Goal: Task Accomplishment & Management: Complete application form

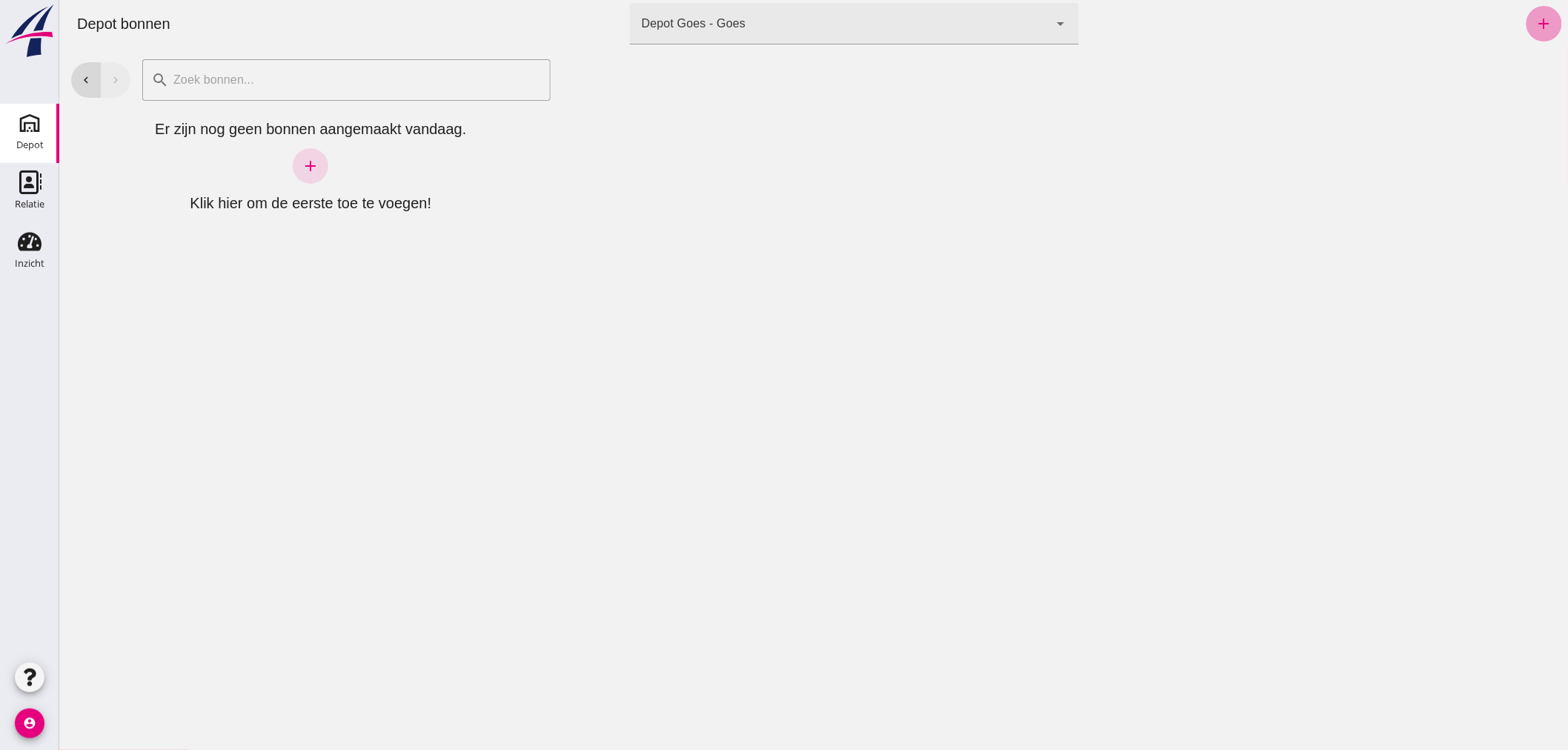
click at [1534, 18] on icon "add" at bounding box center [1543, 24] width 18 height 18
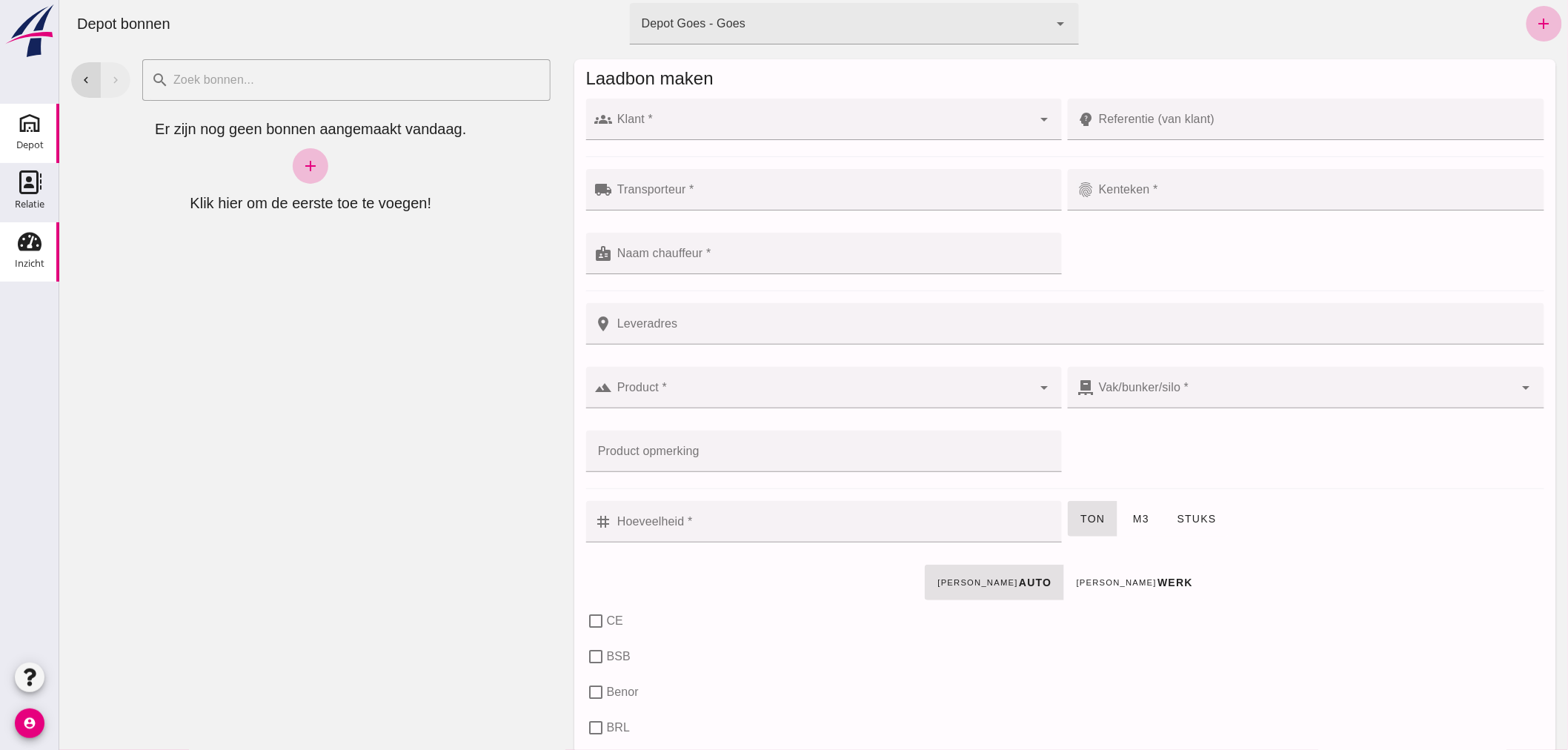
click at [24, 240] on use at bounding box center [30, 241] width 24 height 18
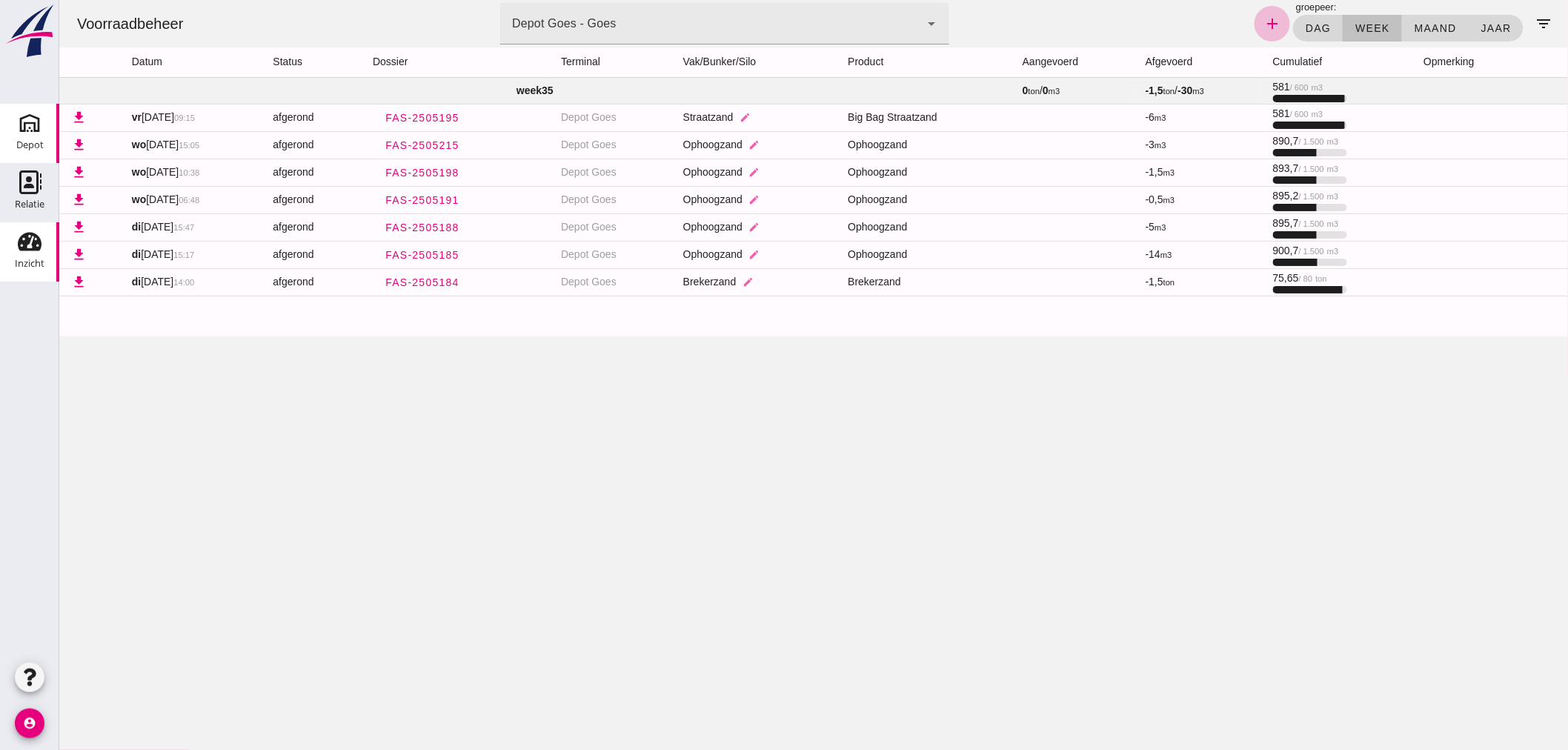
click at [24, 131] on icon "Depot" at bounding box center [30, 123] width 24 height 24
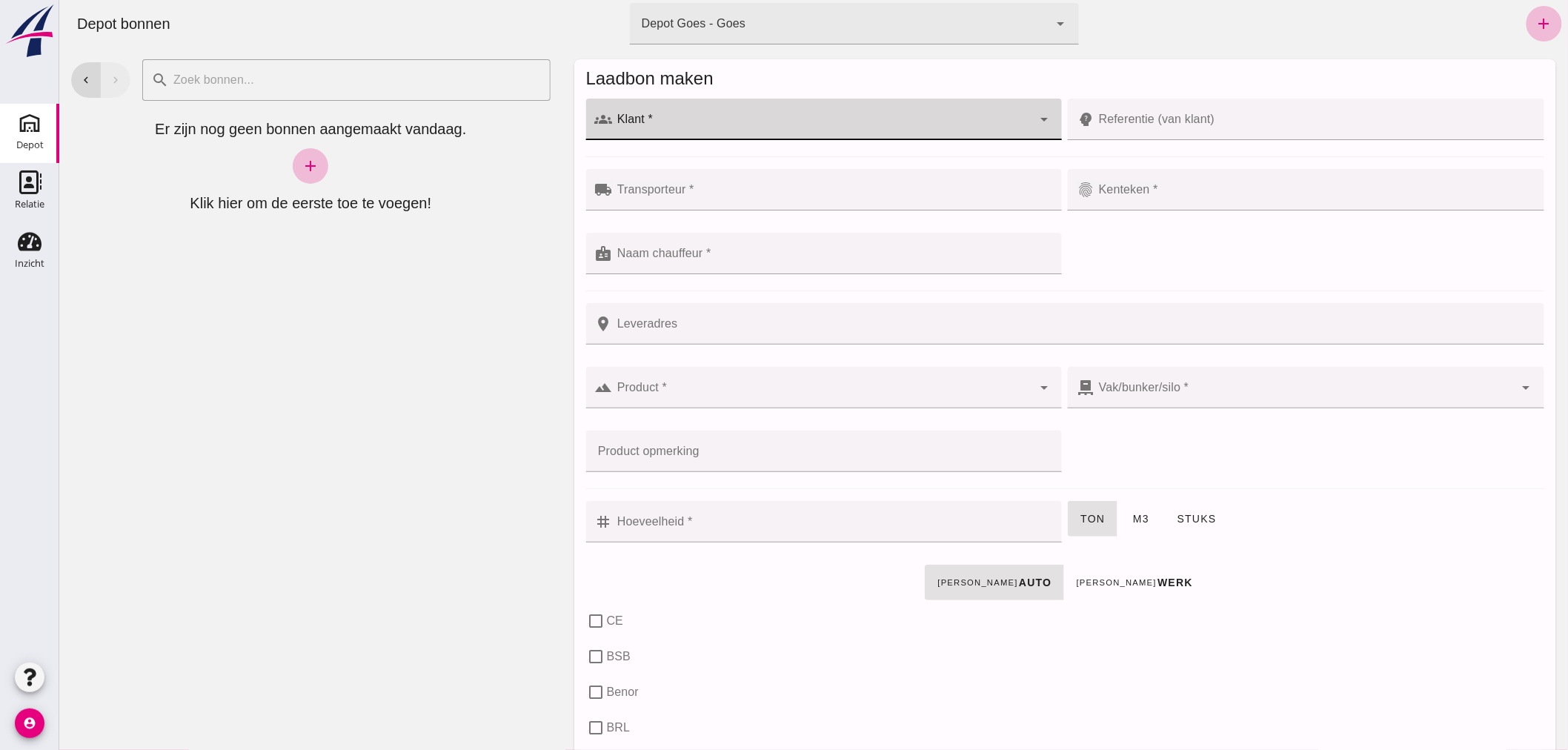
click at [697, 118] on input "Klant *" at bounding box center [822, 127] width 420 height 18
click at [731, 196] on div "Delta Kunstgras" at bounding box center [830, 199] width 425 height 18
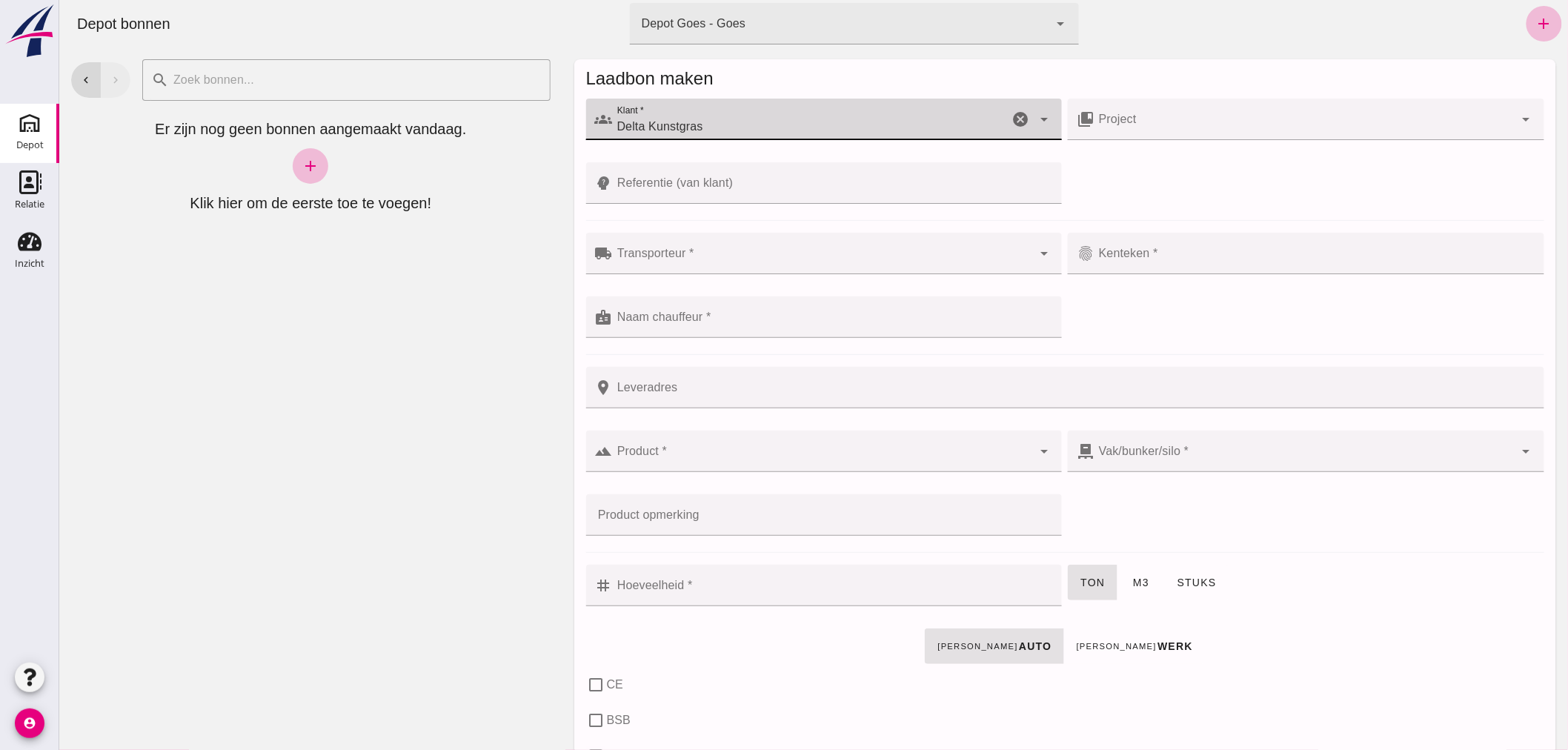
type input "Delta Kunstgras"
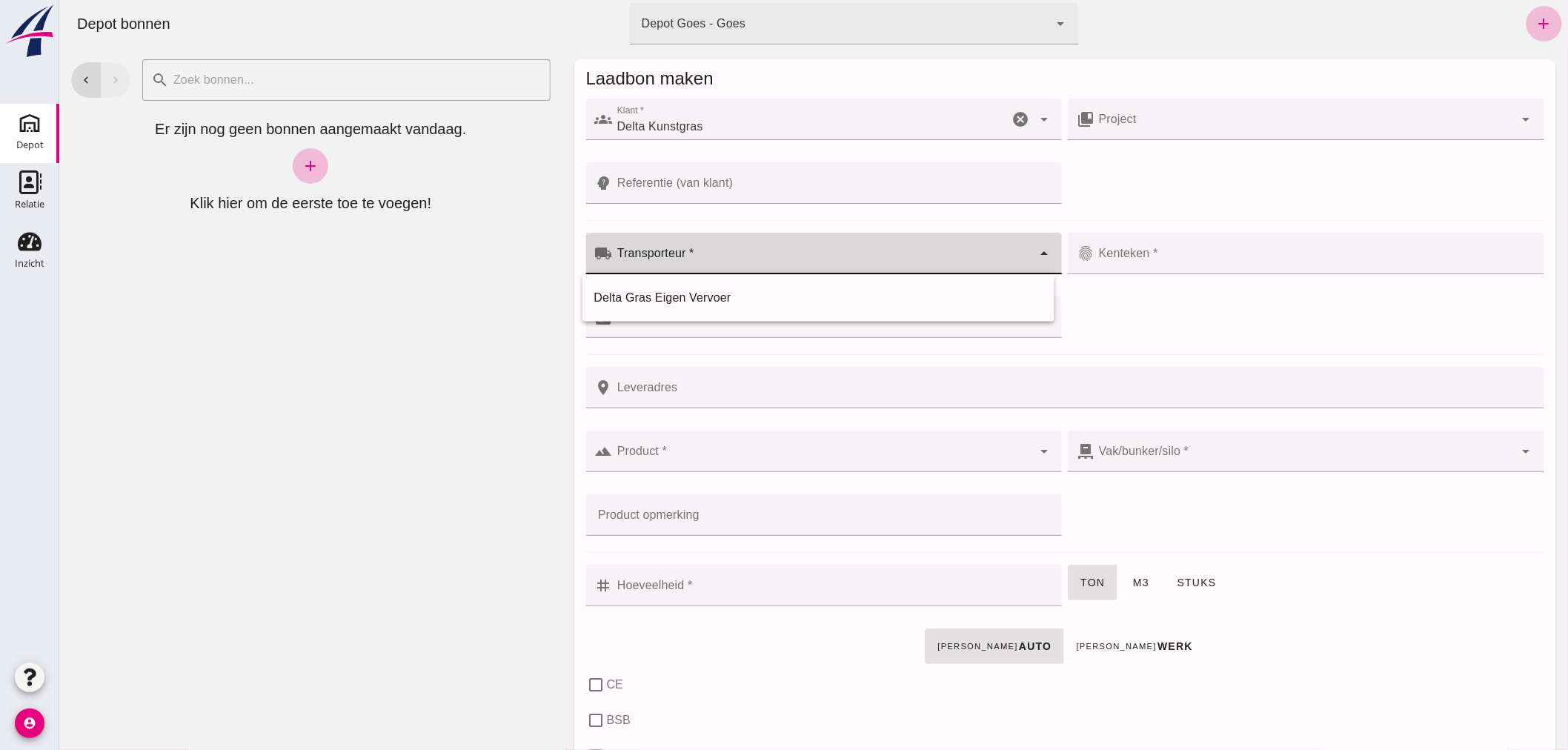
click at [808, 260] on input "Transporteur *" at bounding box center [822, 260] width 420 height 18
click at [760, 299] on div "Delta Gras Eigen Vervoer" at bounding box center [817, 298] width 448 height 18
type input "Delta Gras Eigen Vervoer"
click at [1184, 252] on input "Kenteken *" at bounding box center [1304, 260] width 420 height 18
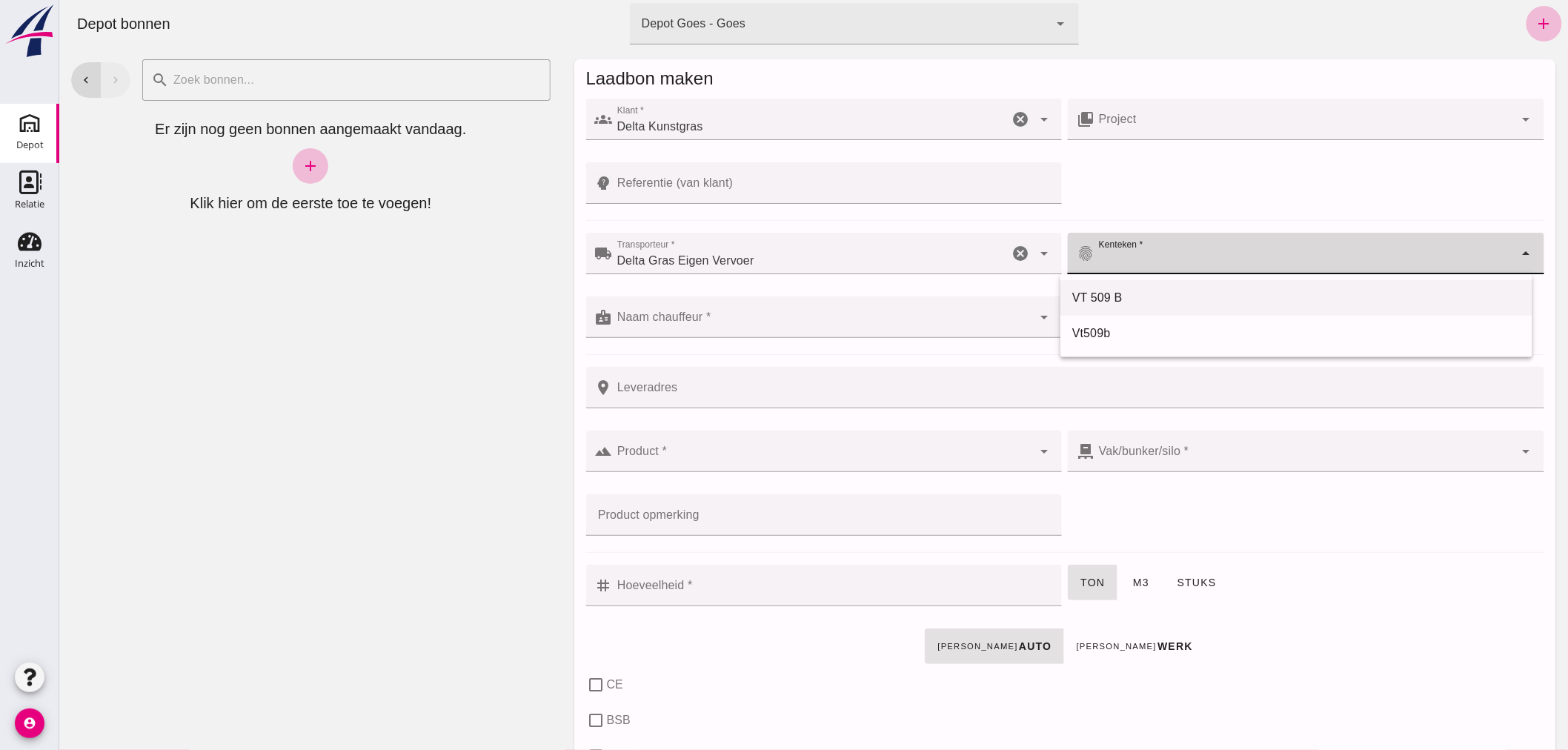
click at [1112, 292] on div "VT 509 B" at bounding box center [1295, 298] width 448 height 18
type input "VT 509 B"
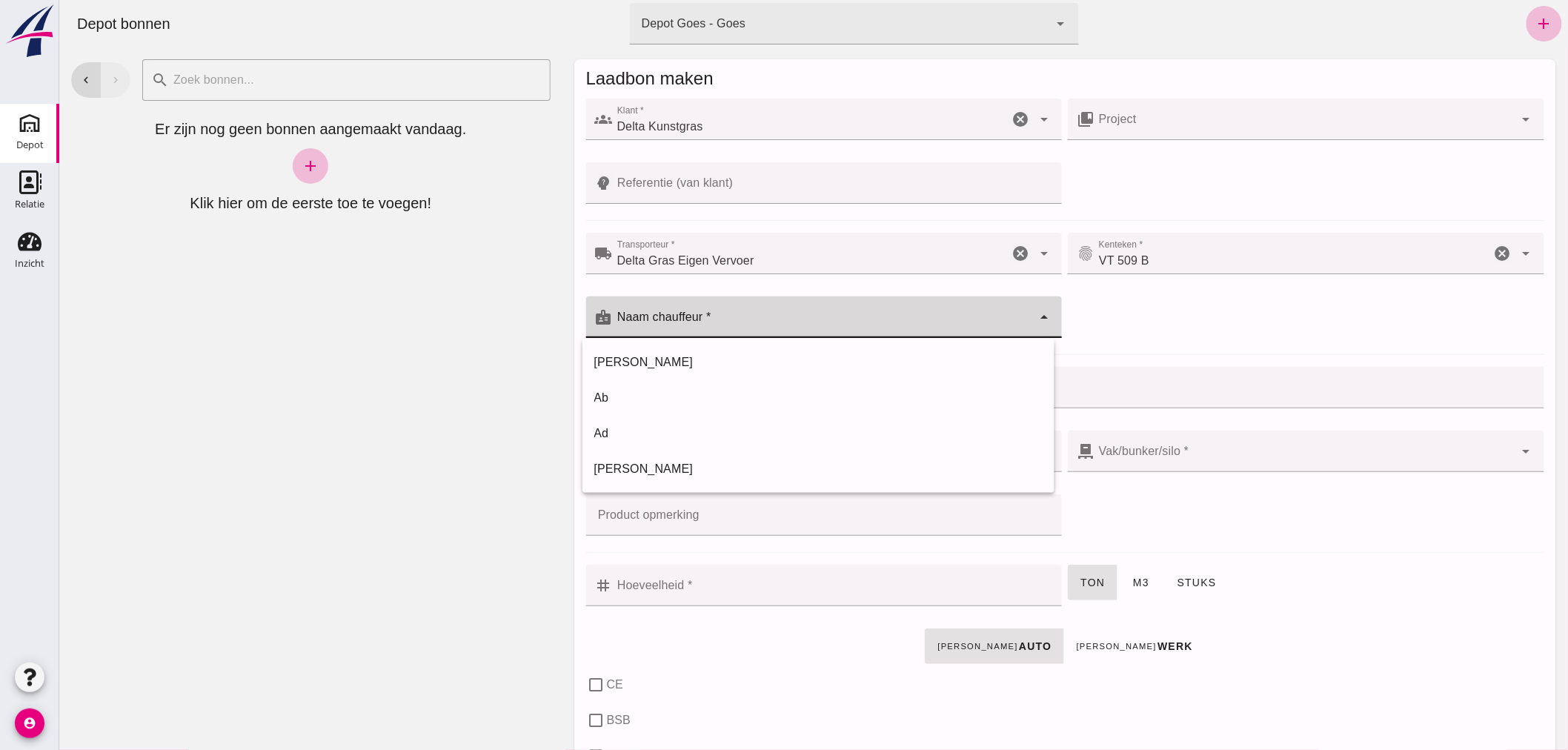
click at [848, 317] on input "Naam chauffeur *" at bounding box center [822, 324] width 420 height 18
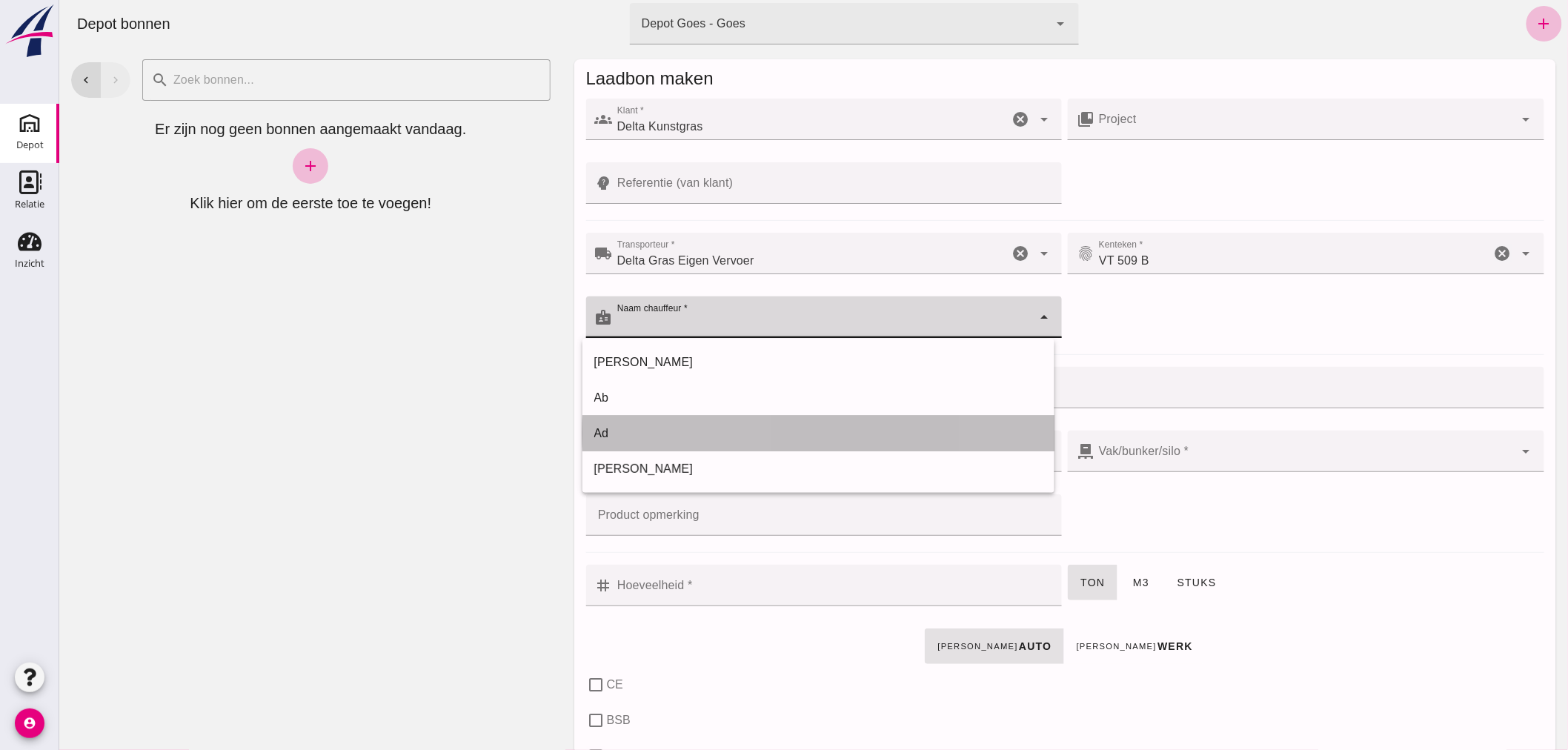
click at [648, 425] on div "Ad" at bounding box center [817, 434] width 448 height 18
type input "Ad"
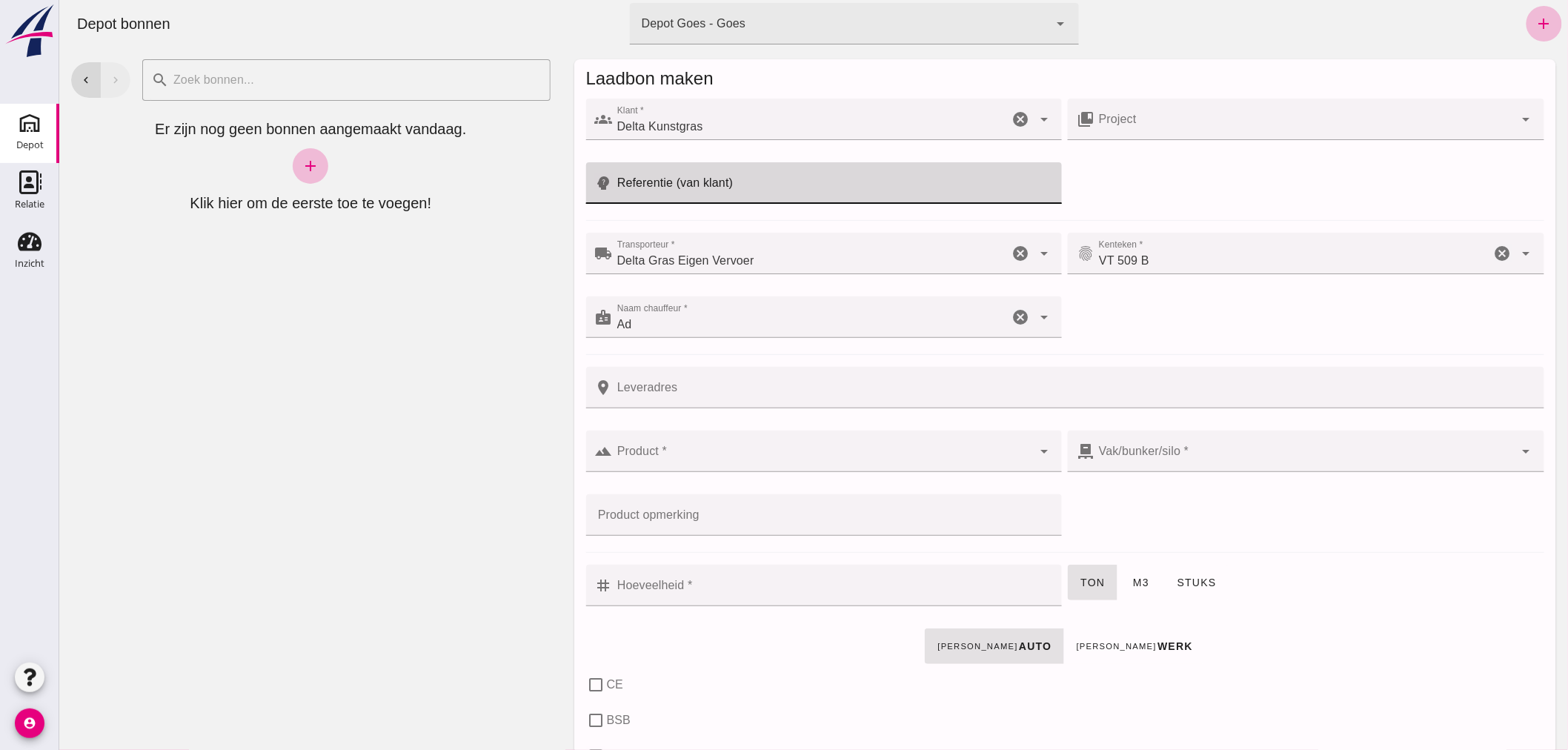
click at [736, 183] on input "Referentie (van klant)" at bounding box center [832, 183] width 441 height 42
type input "Klaproosstraat"
click at [743, 457] on input "Product *" at bounding box center [822, 458] width 420 height 18
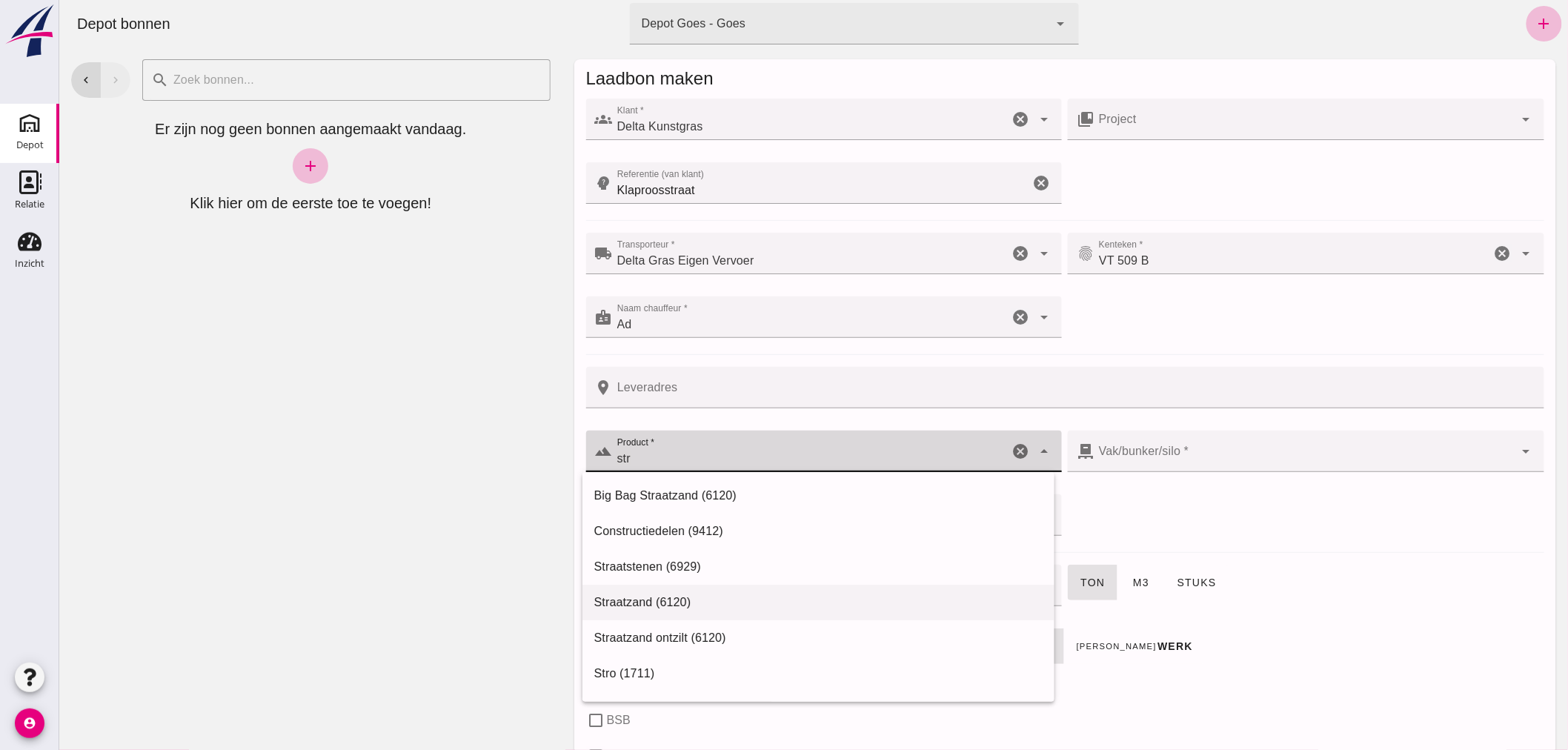
click at [642, 596] on div "Straatzand (6120)" at bounding box center [817, 602] width 448 height 18
type input "Straatzand (6120)"
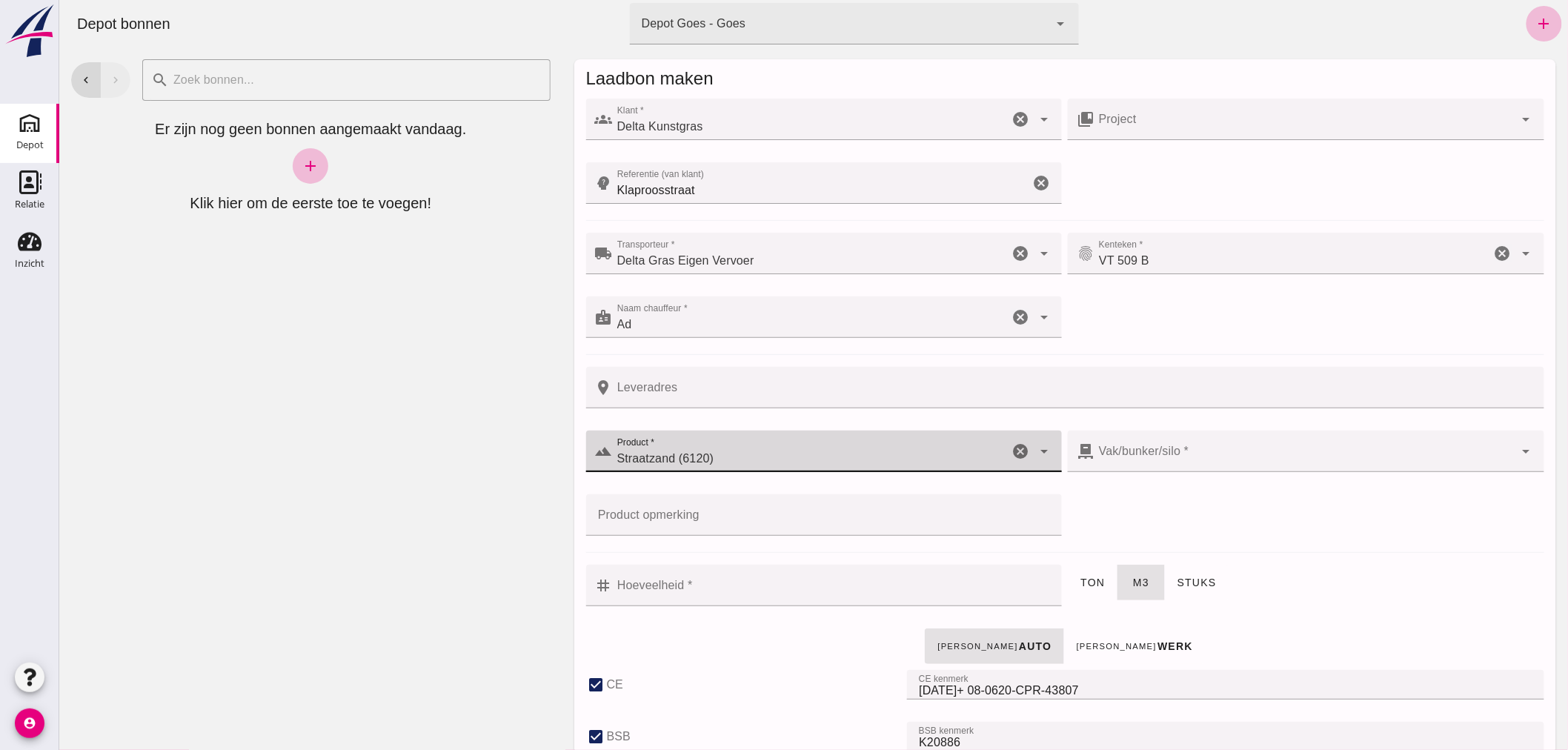
type input "303"
checkbox input "true"
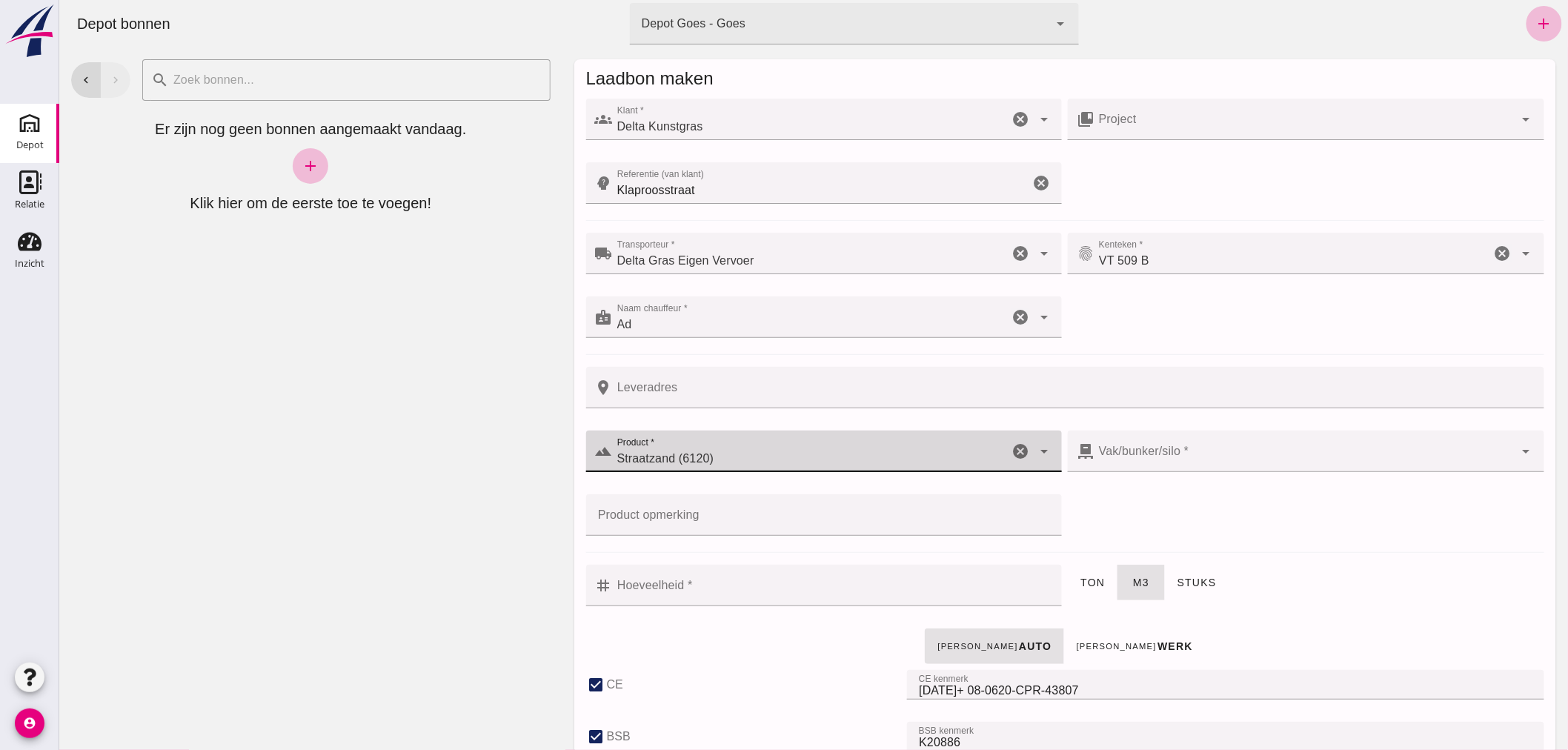
checkbox input "true"
type input "40"
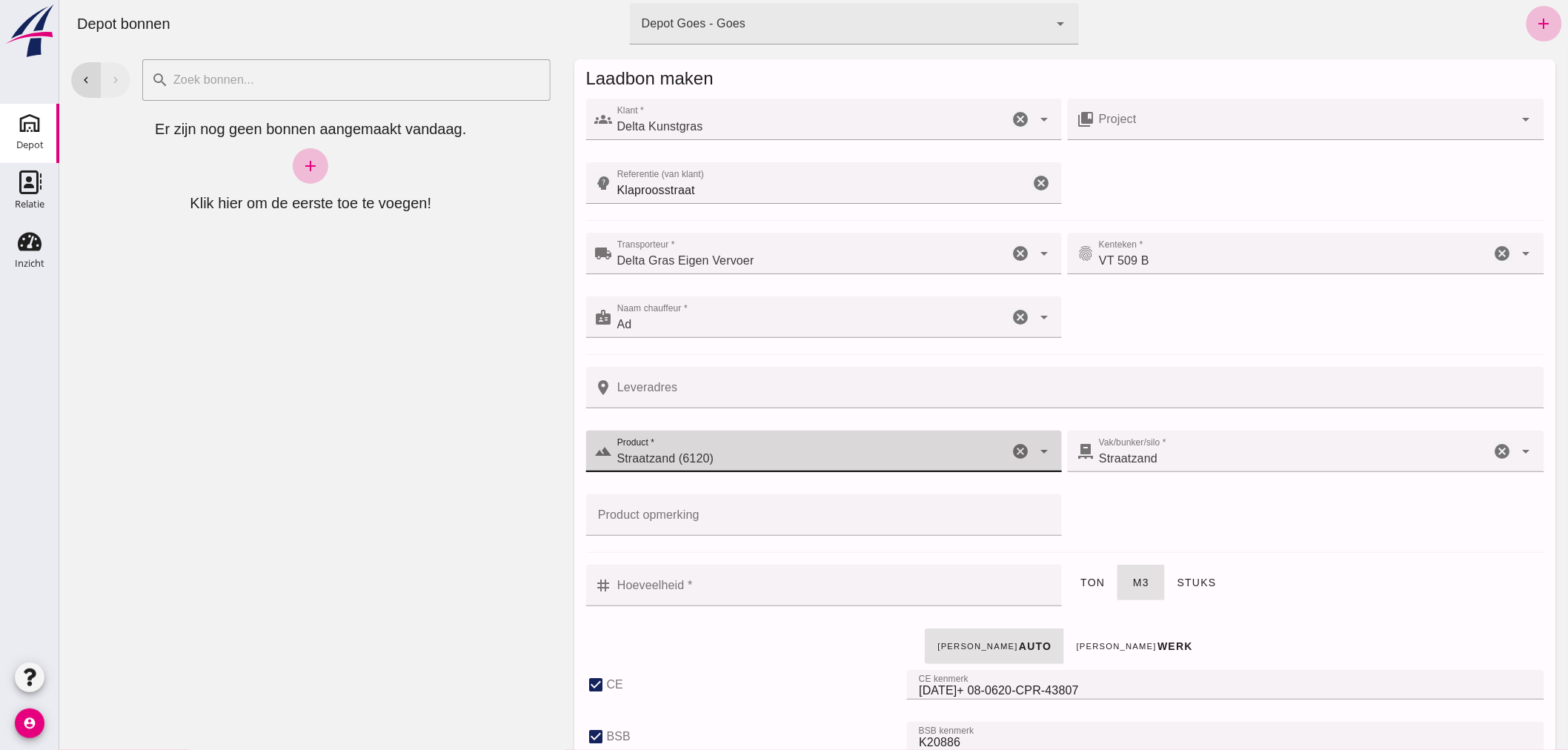
type input "Straatzand (6120)"
click at [766, 581] on input "Hoeveelheid *" at bounding box center [832, 585] width 441 height 42
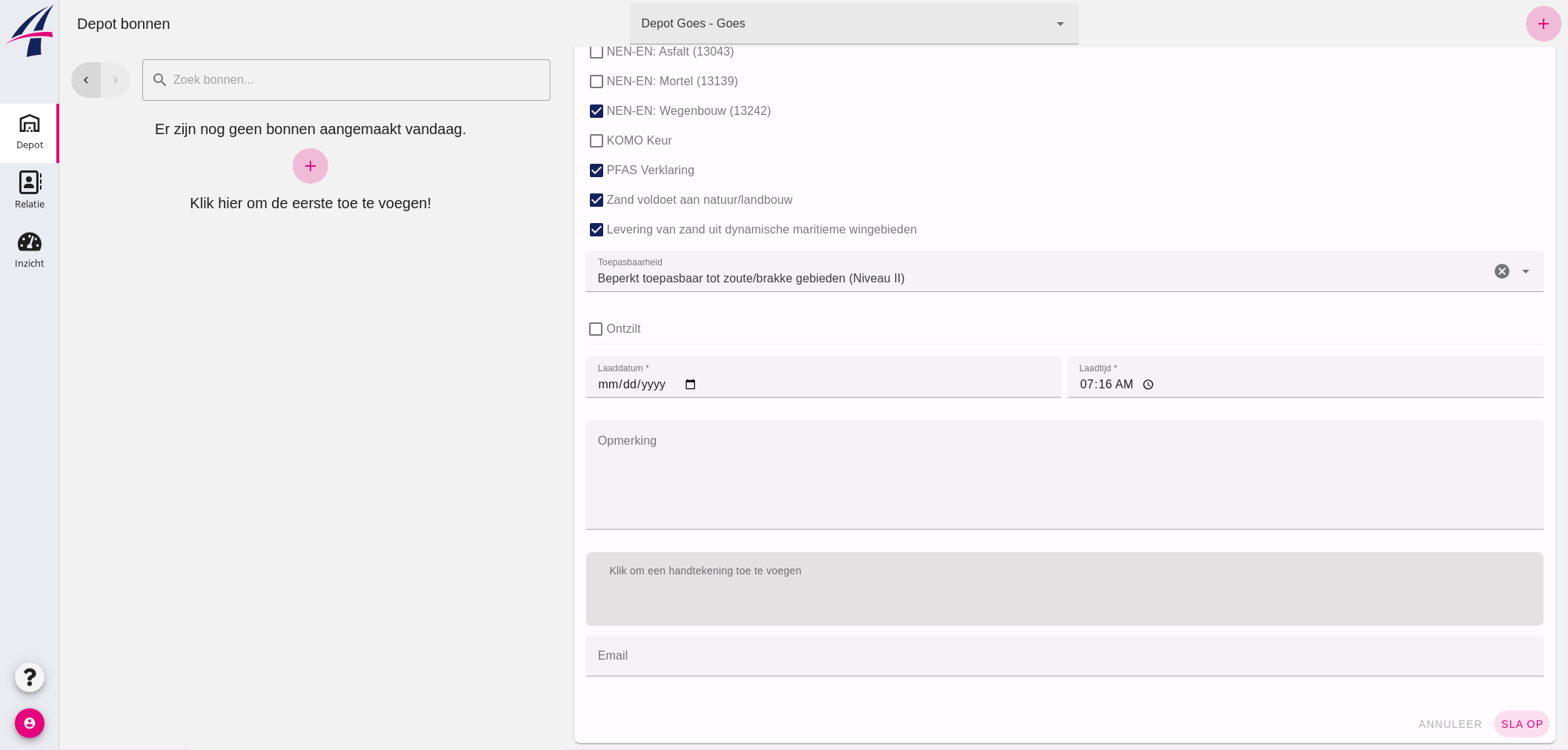
scroll to position [910, 0]
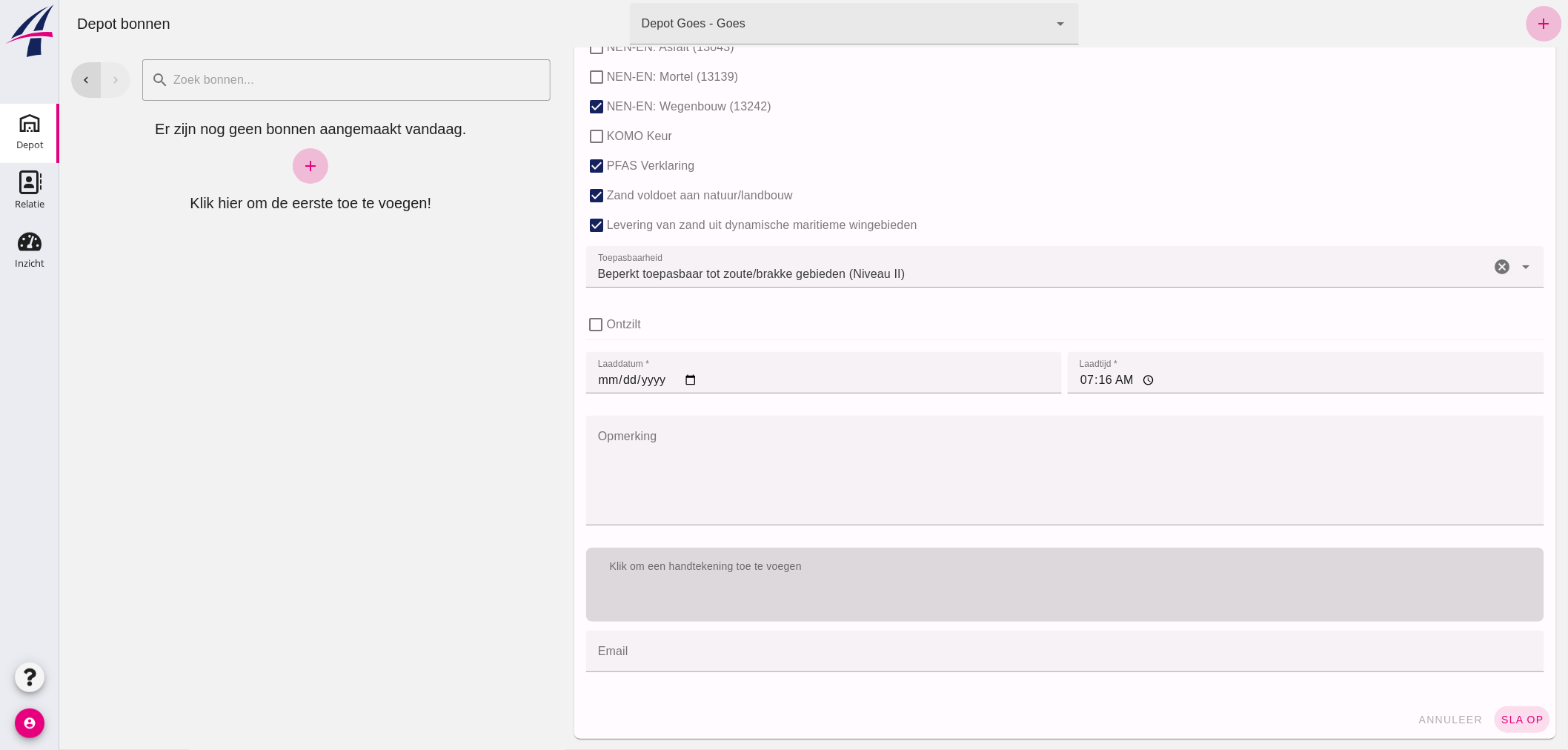
type input "1.5"
click at [870, 568] on div "Klik om een handtekening toe te voegen" at bounding box center [1065, 566] width 935 height 15
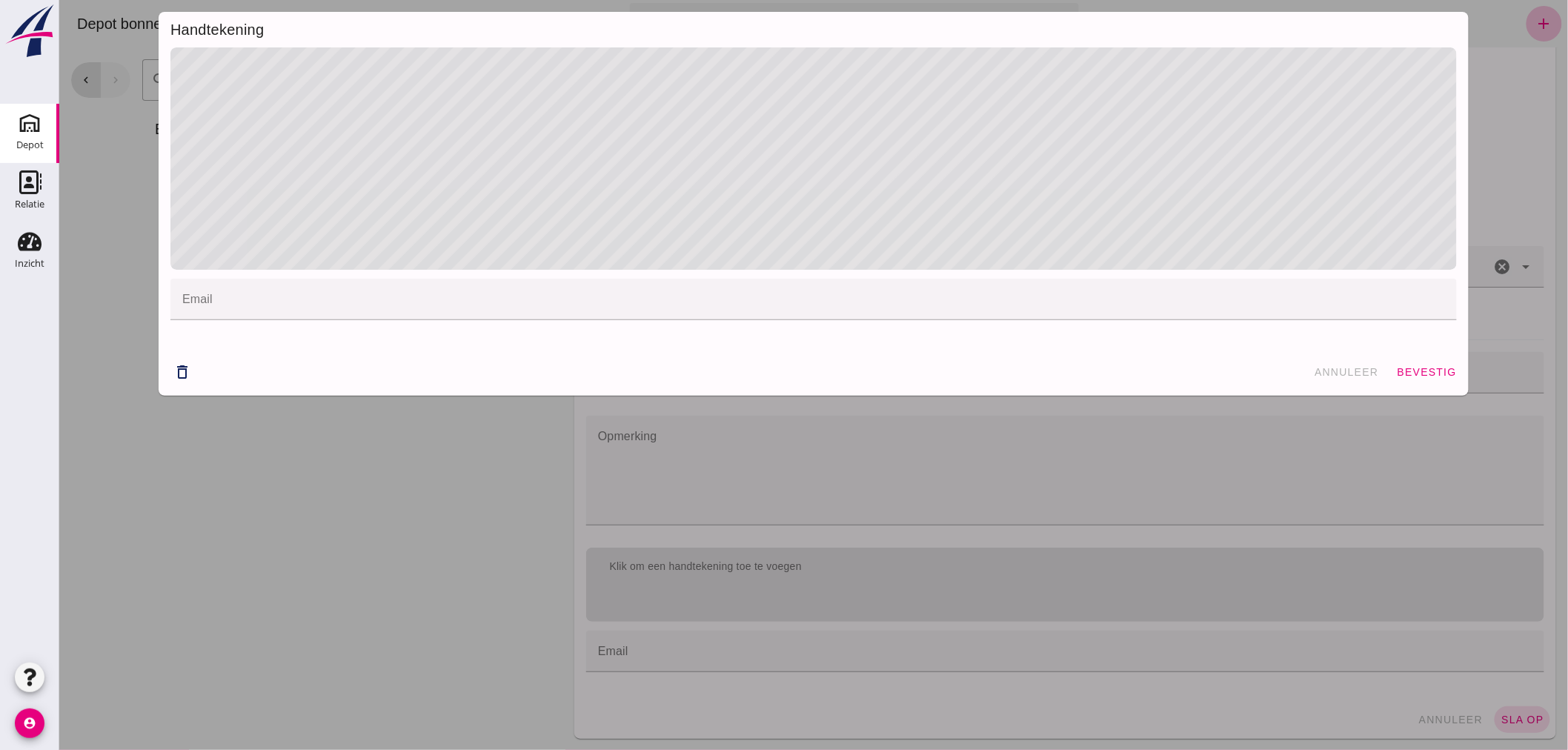
click at [1403, 367] on span "bevestig" at bounding box center [1426, 371] width 60 height 12
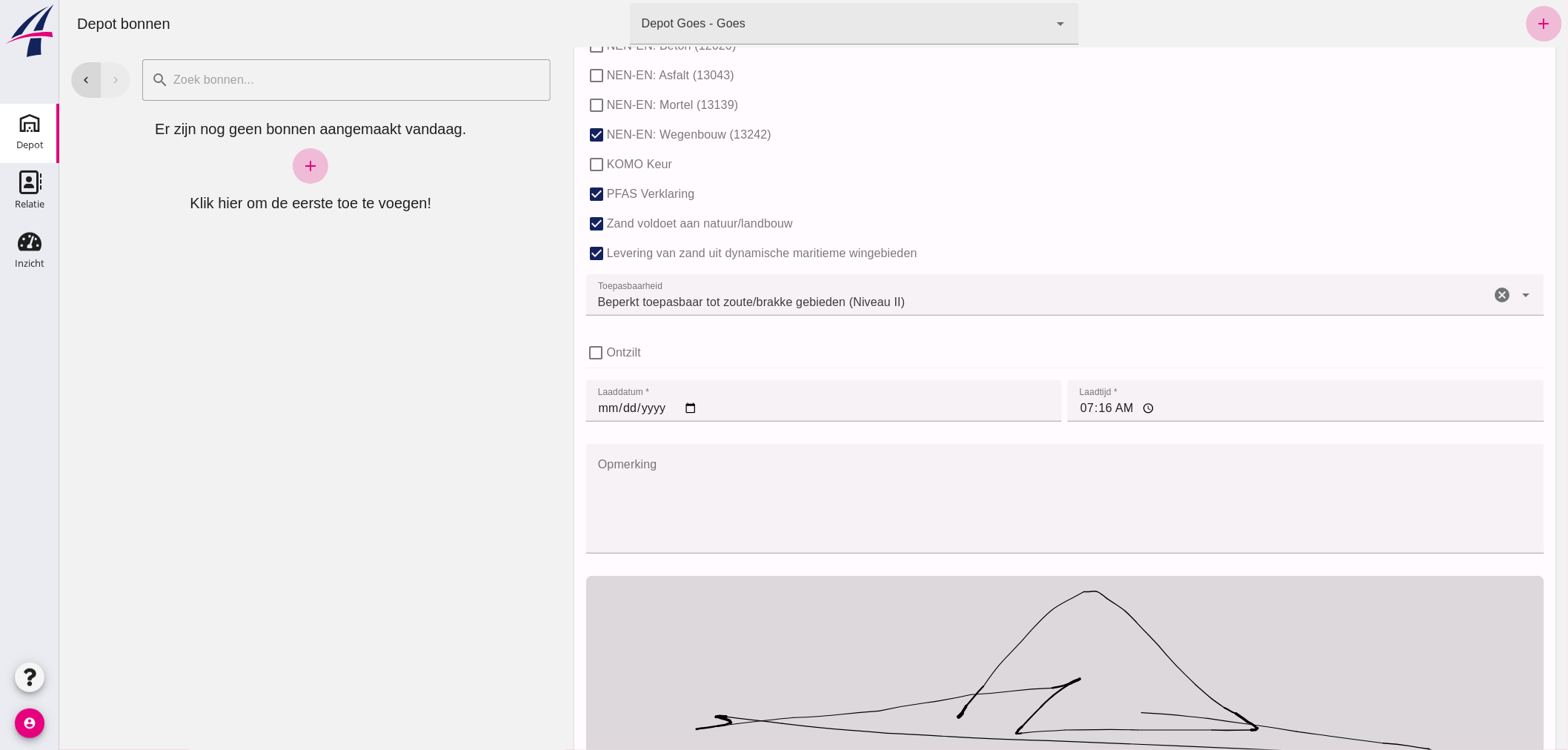
scroll to position [1034, 0]
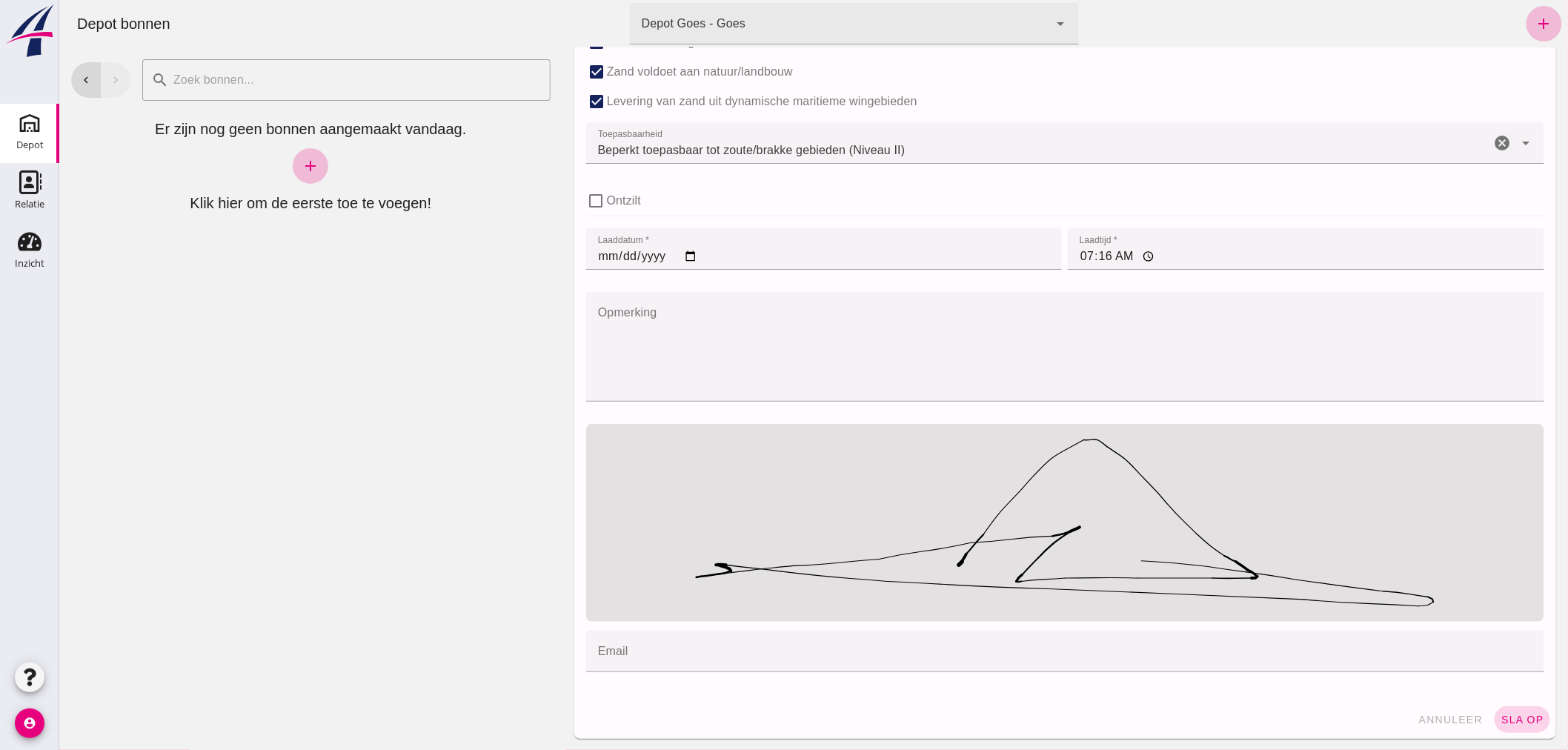
click at [1506, 714] on span "sla op" at bounding box center [1522, 719] width 44 height 12
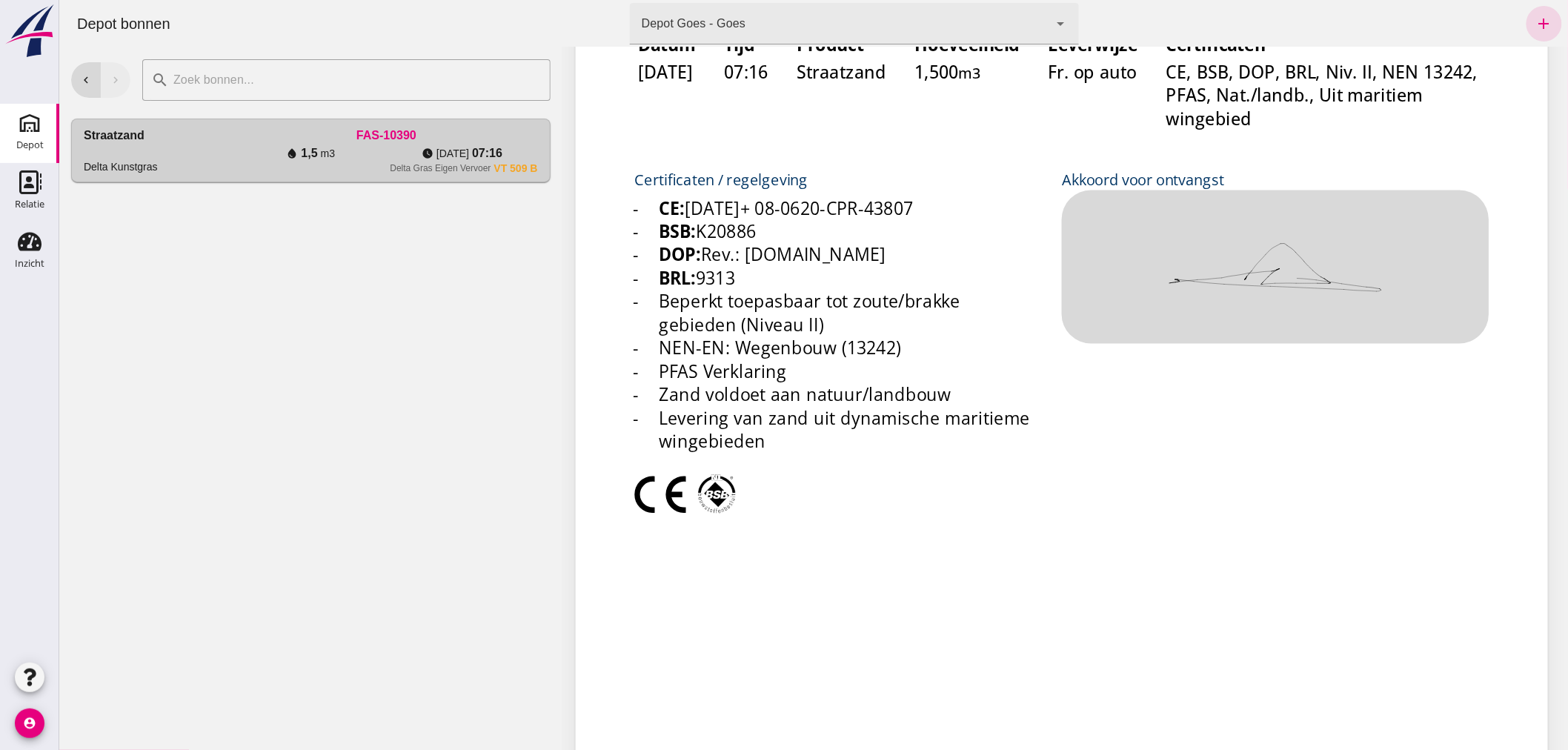
scroll to position [0, 0]
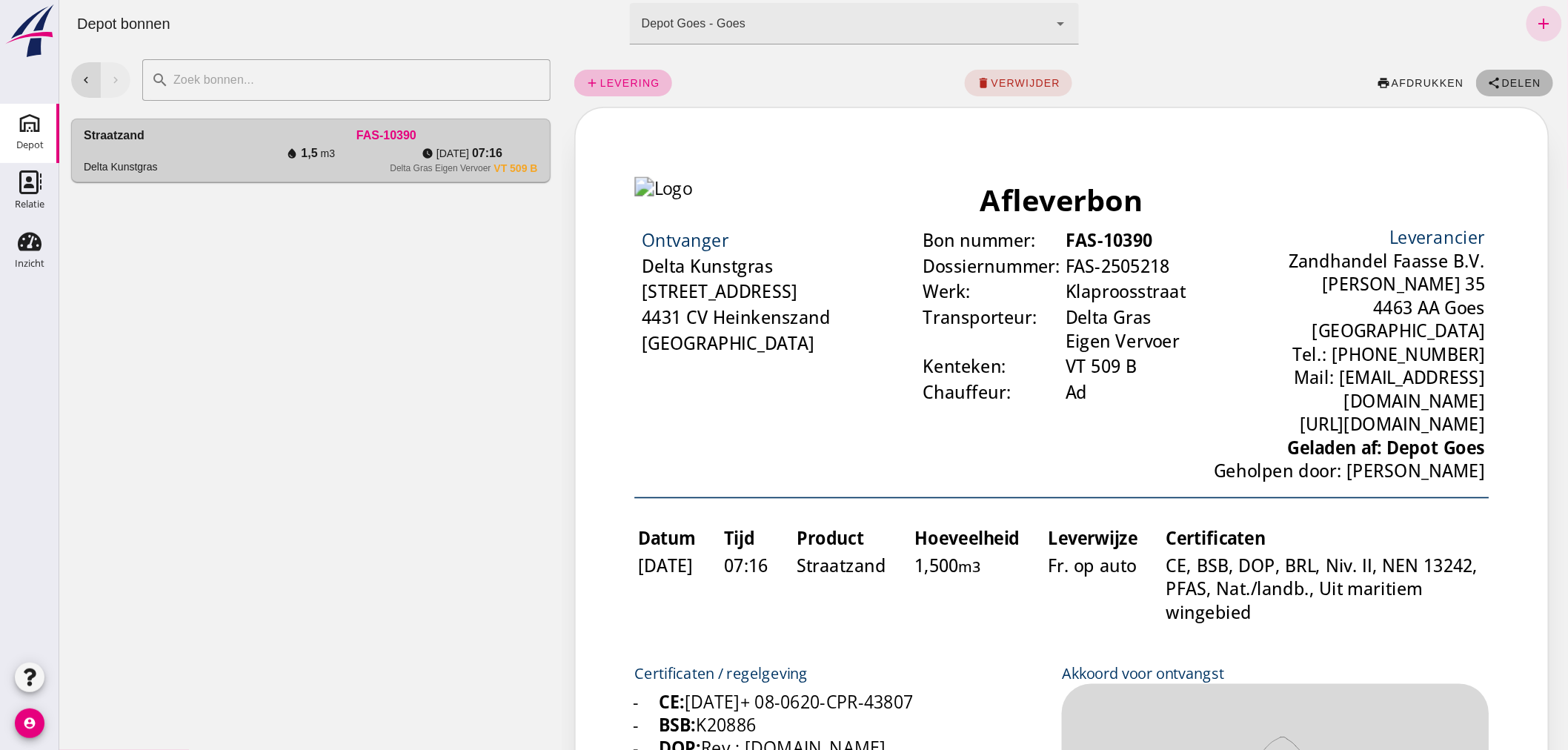
click at [1510, 79] on span "Delen" at bounding box center [1521, 82] width 40 height 12
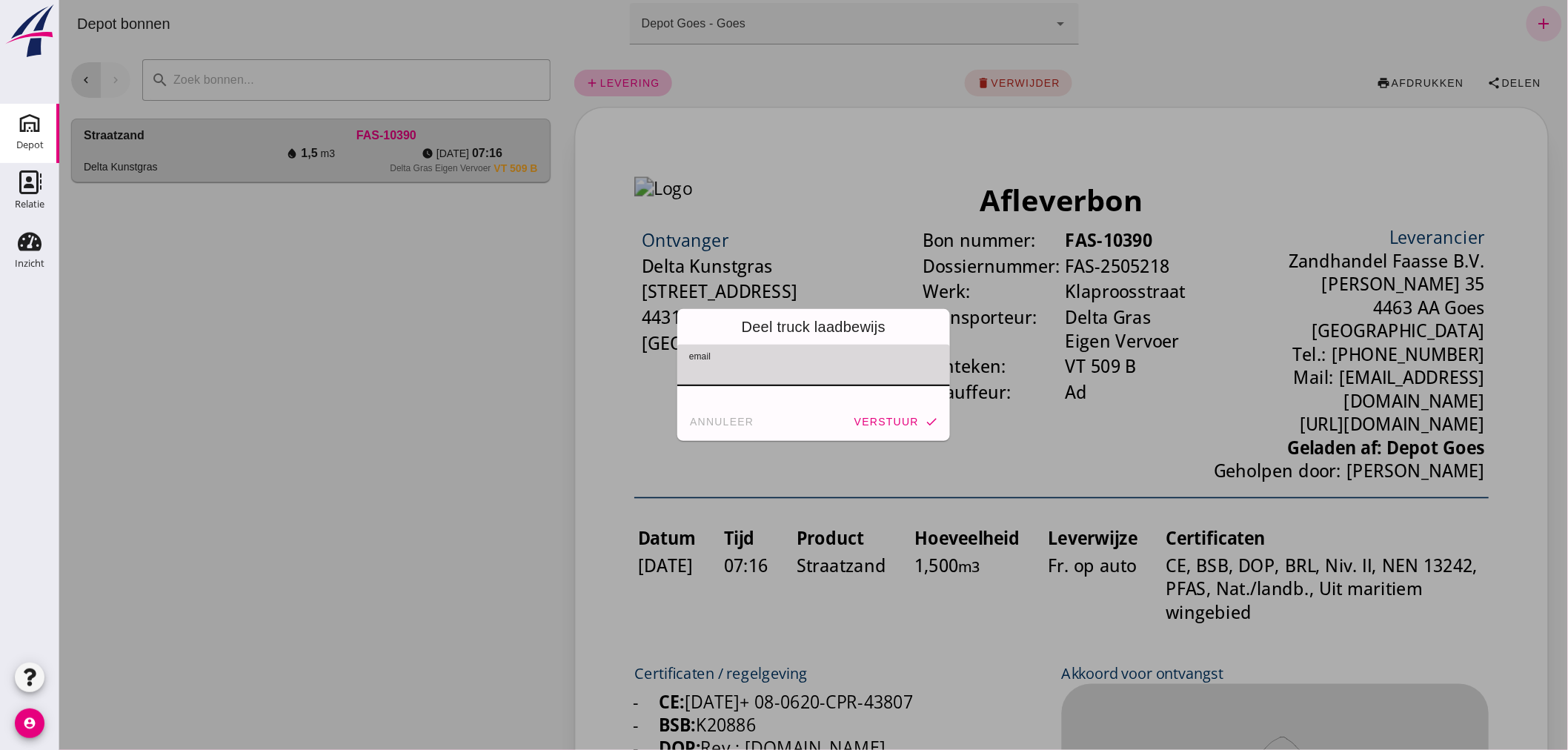
click at [840, 359] on div at bounding box center [808, 365] width 264 height 42
click at [739, 423] on span "annuleer" at bounding box center [721, 421] width 65 height 12
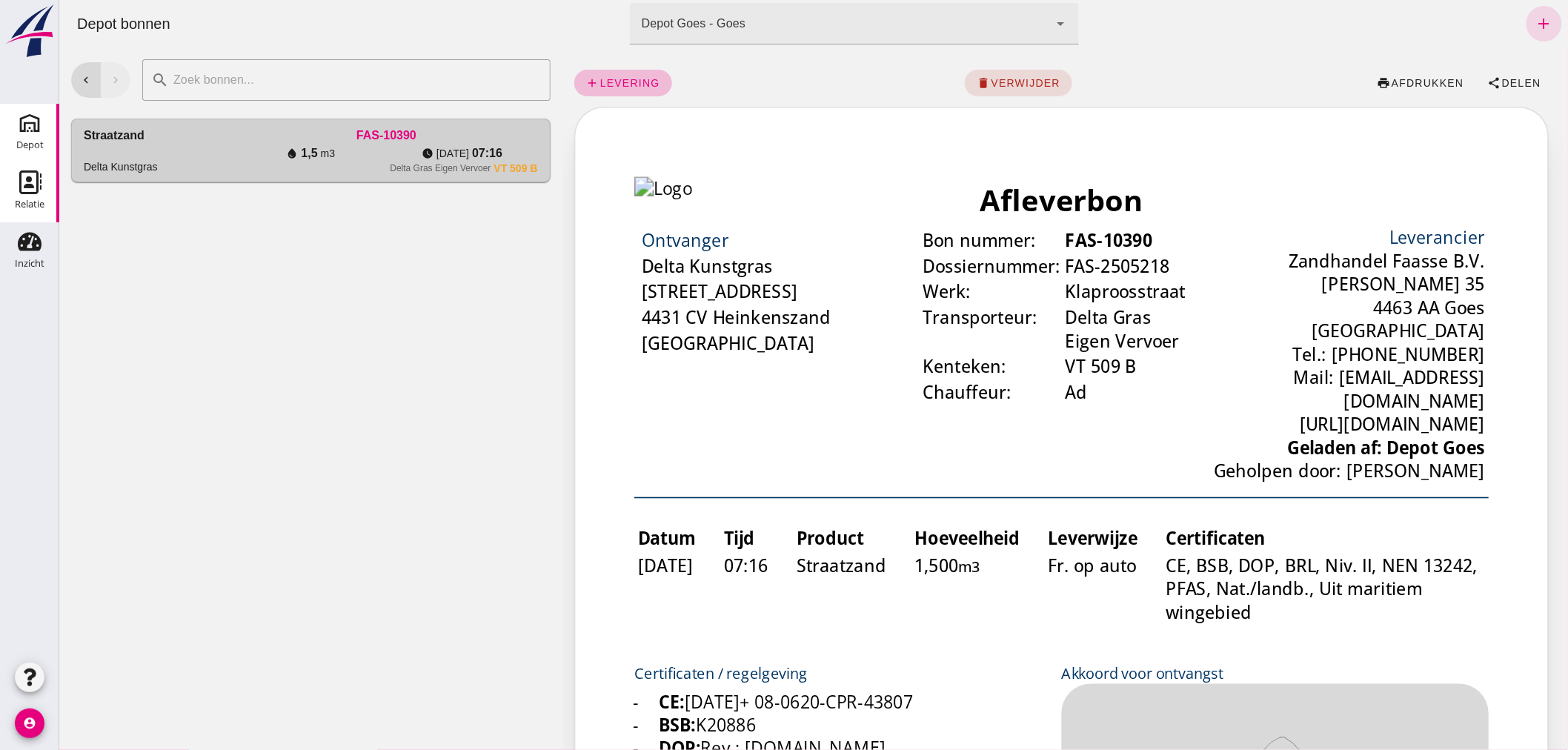
click at [21, 195] on div "Relatie" at bounding box center [30, 204] width 30 height 21
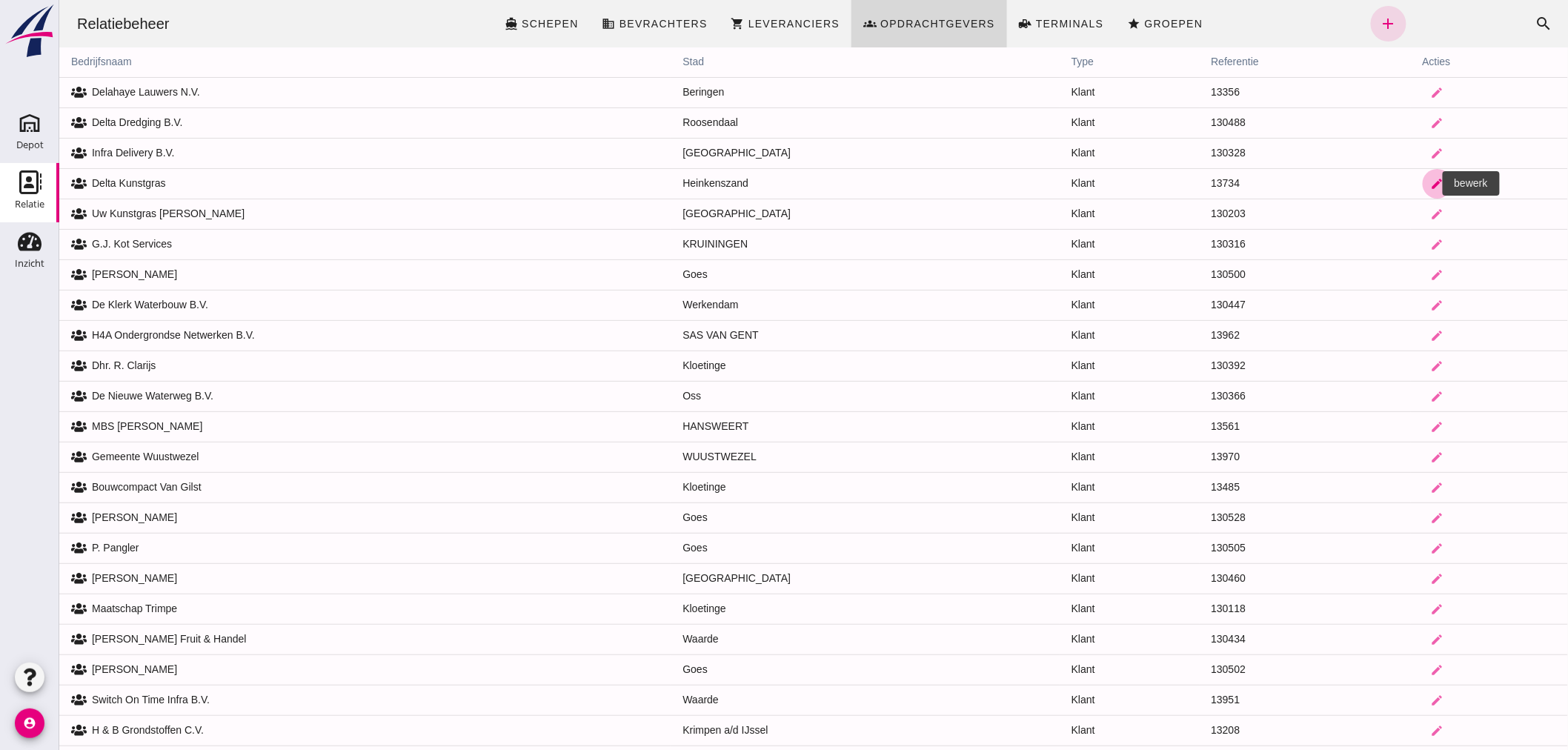
click at [1430, 184] on icon "edit" at bounding box center [1436, 184] width 14 height 14
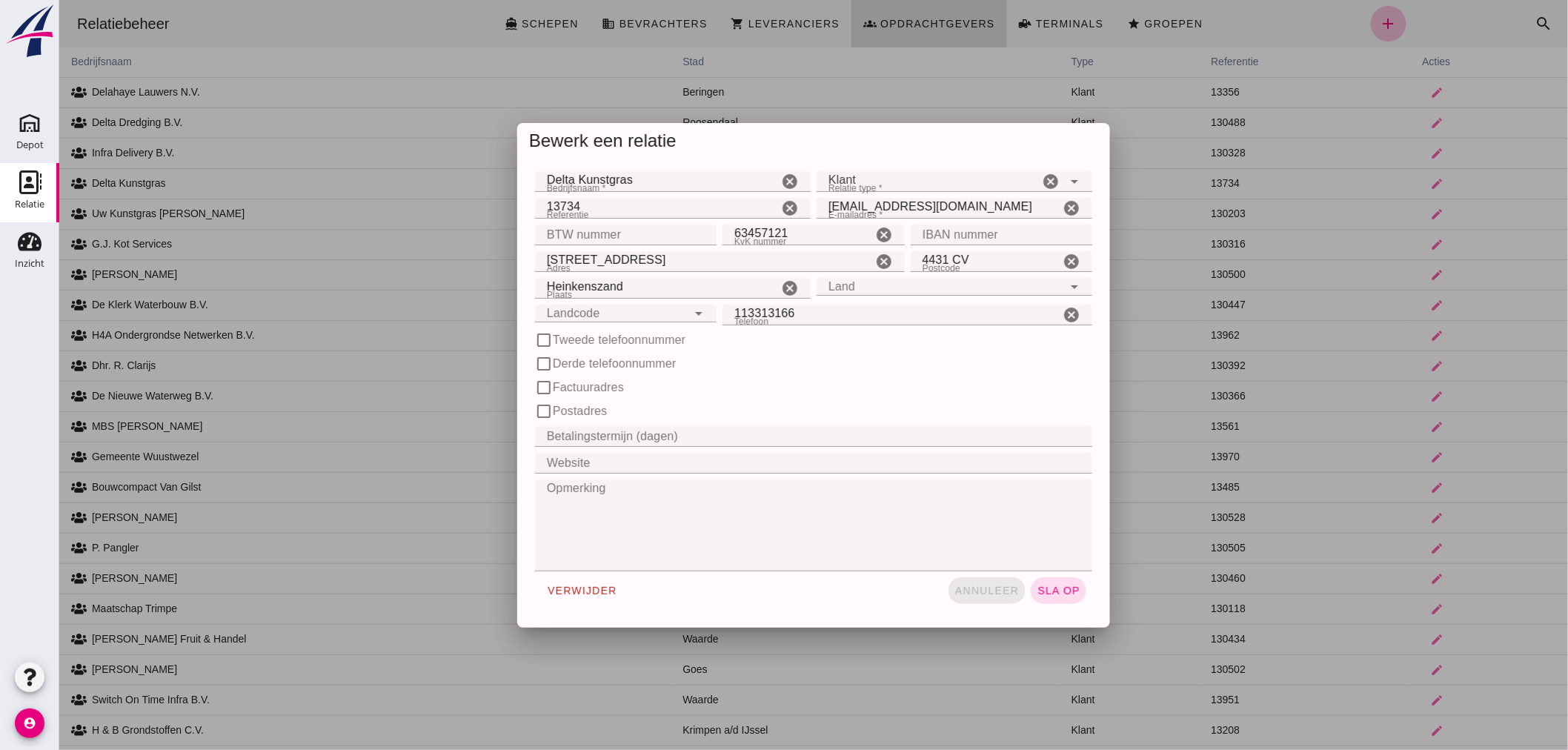
click at [979, 585] on span "annuleer" at bounding box center [986, 590] width 65 height 12
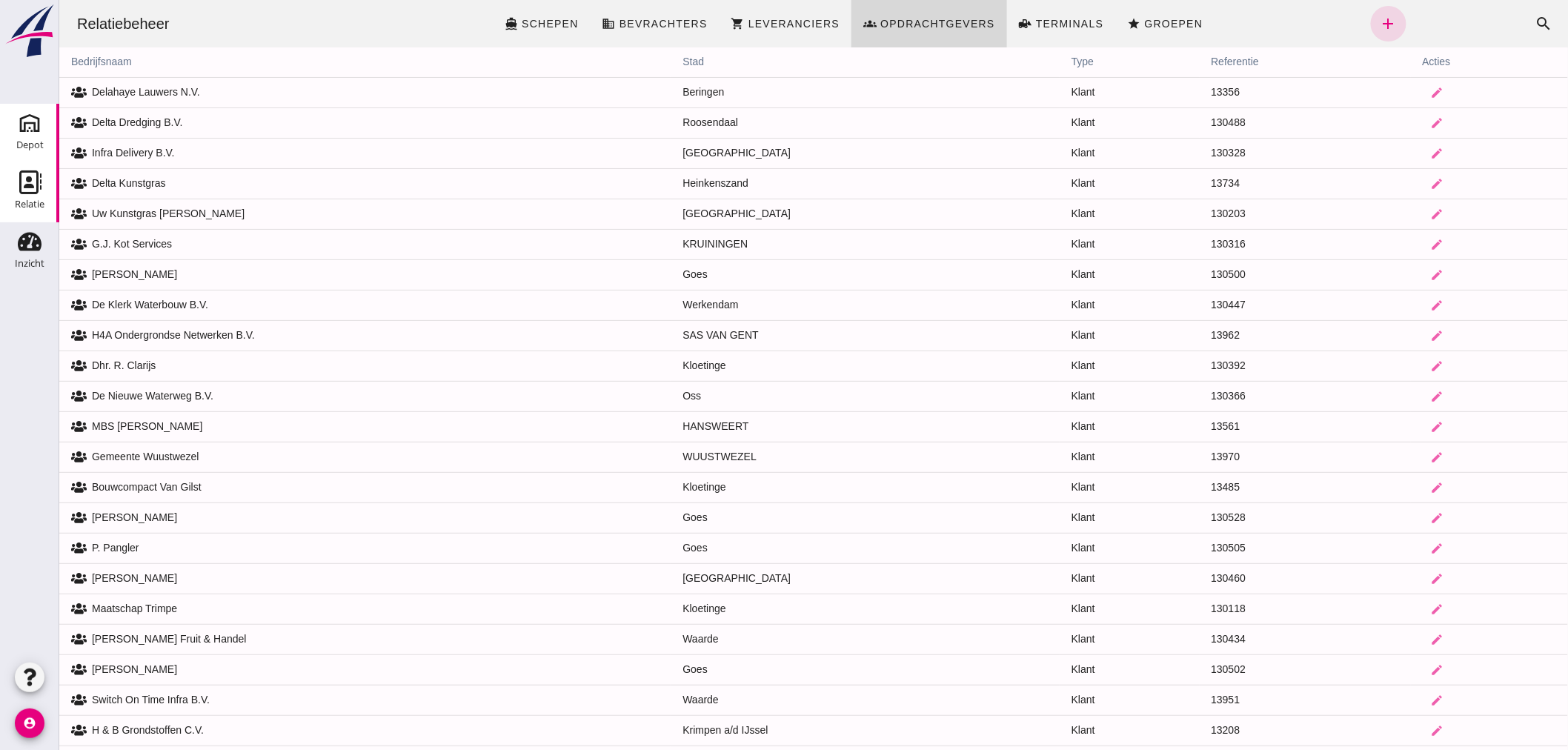
click at [22, 135] on div "Depot" at bounding box center [30, 145] width 27 height 21
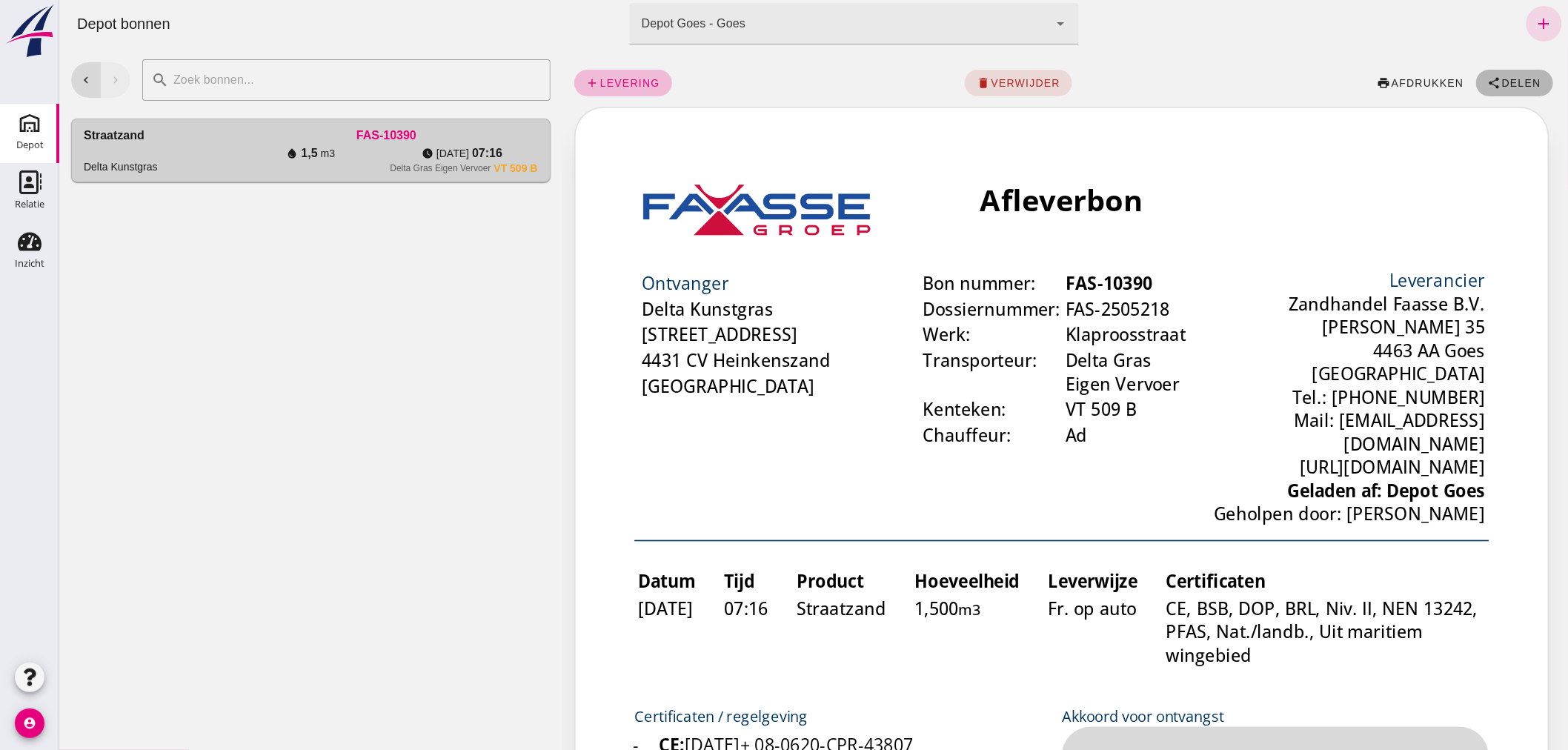
click at [1504, 77] on span "share Delen" at bounding box center [1514, 83] width 54 height 14
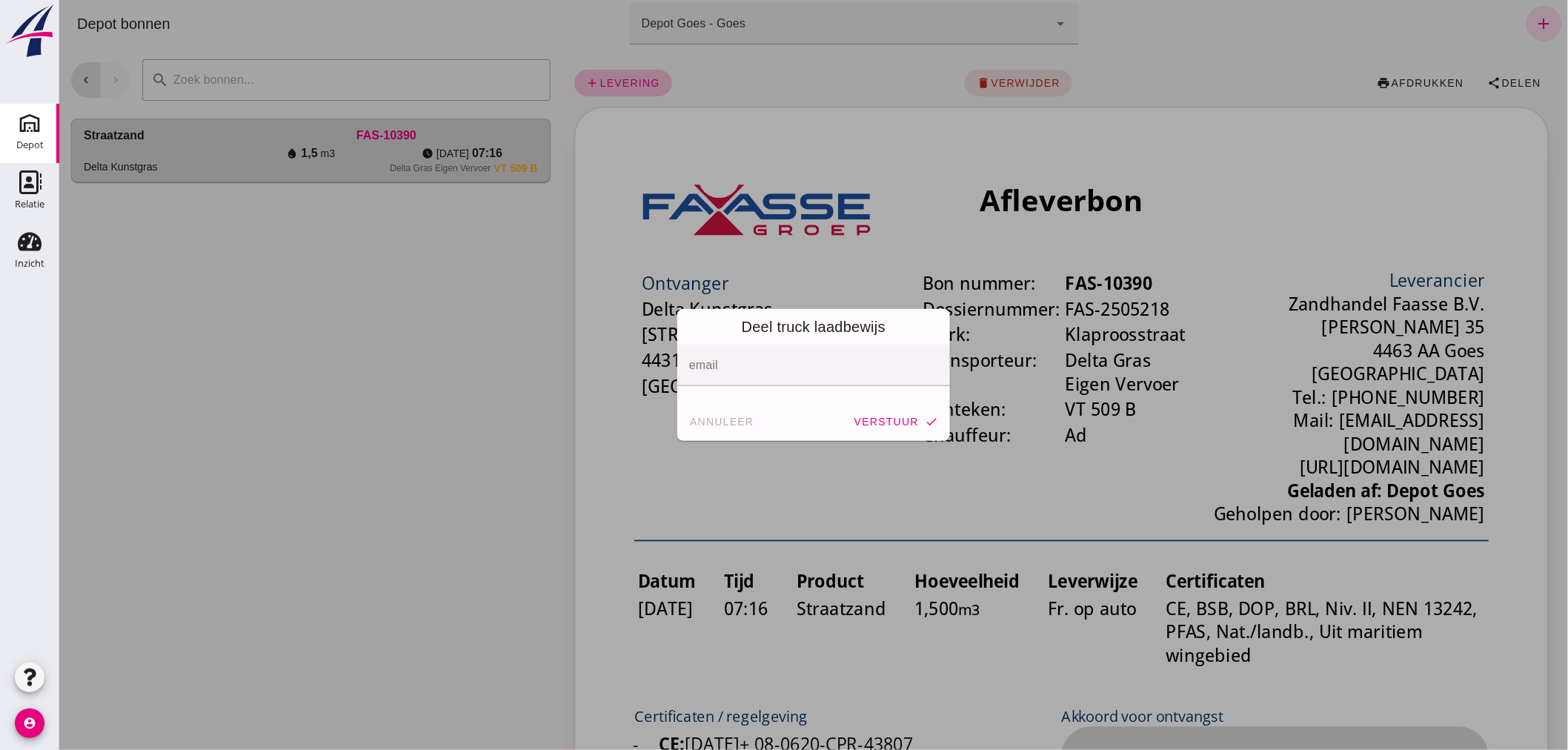
click at [818, 366] on input "email" at bounding box center [812, 373] width 248 height 18
type input "[EMAIL_ADDRESS][DOMAIN_NAME]"
click at [888, 417] on span "verstuur" at bounding box center [886, 421] width 65 height 12
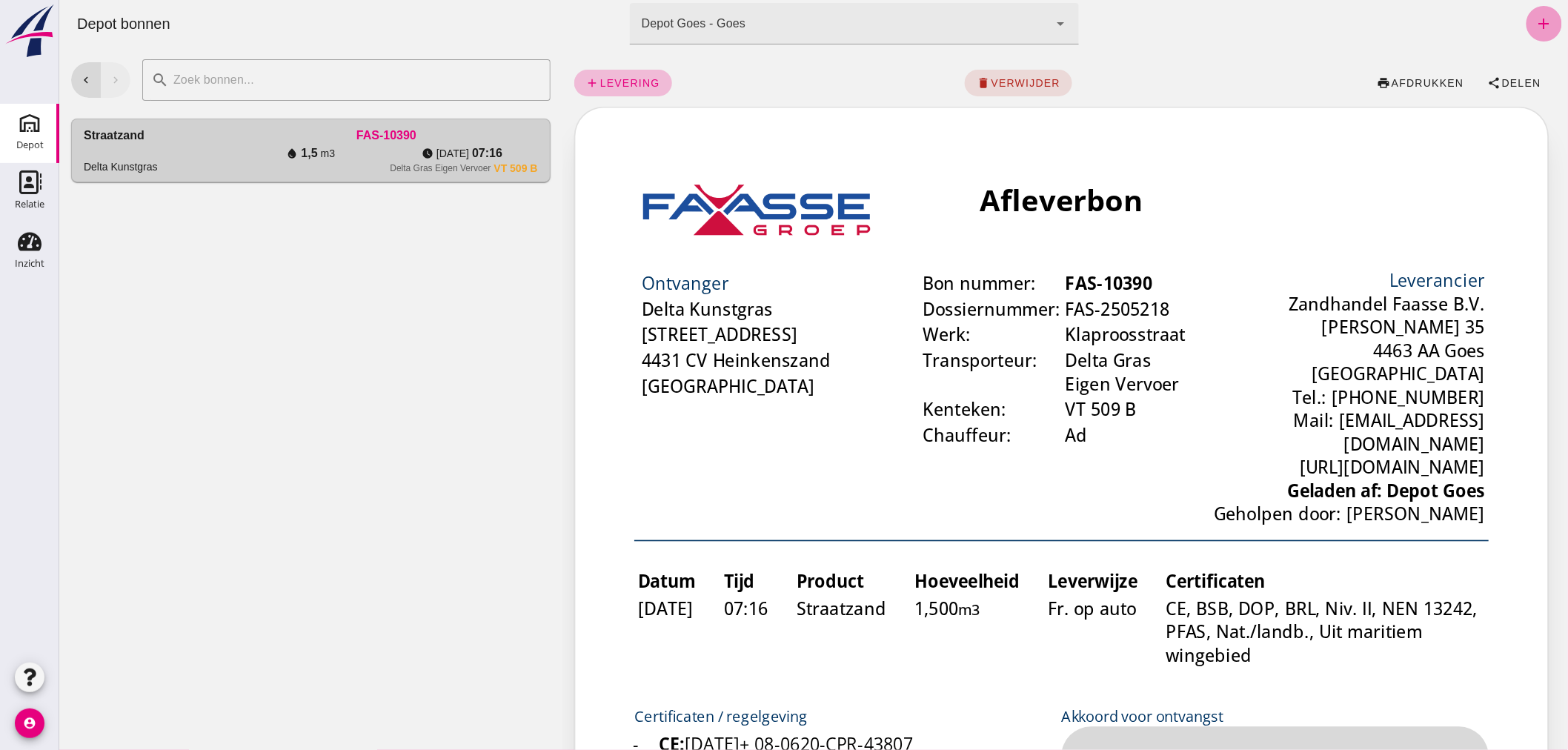
click at [1526, 15] on link "add" at bounding box center [1543, 23] width 36 height 36
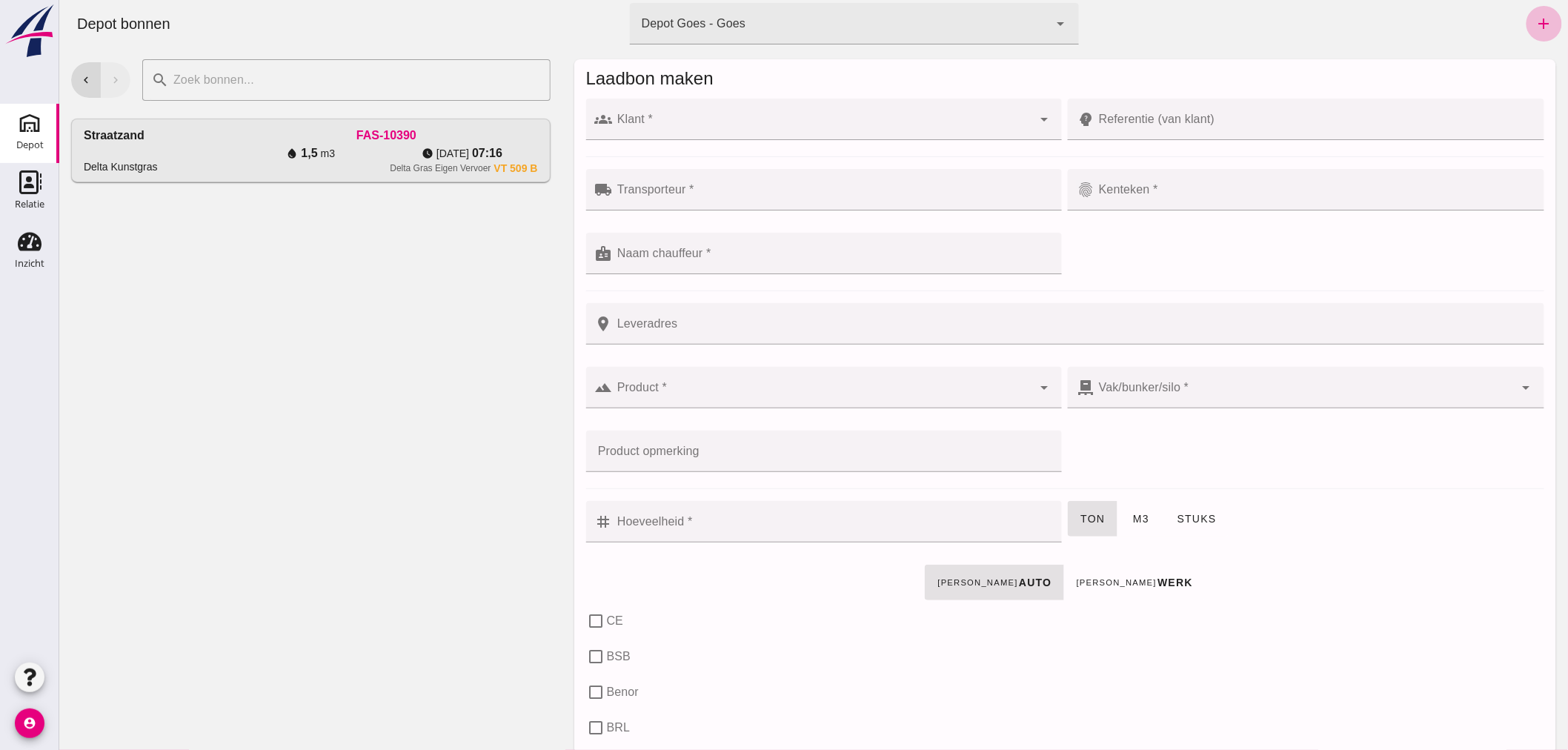
click at [764, 128] on input "Klant *" at bounding box center [822, 127] width 420 height 18
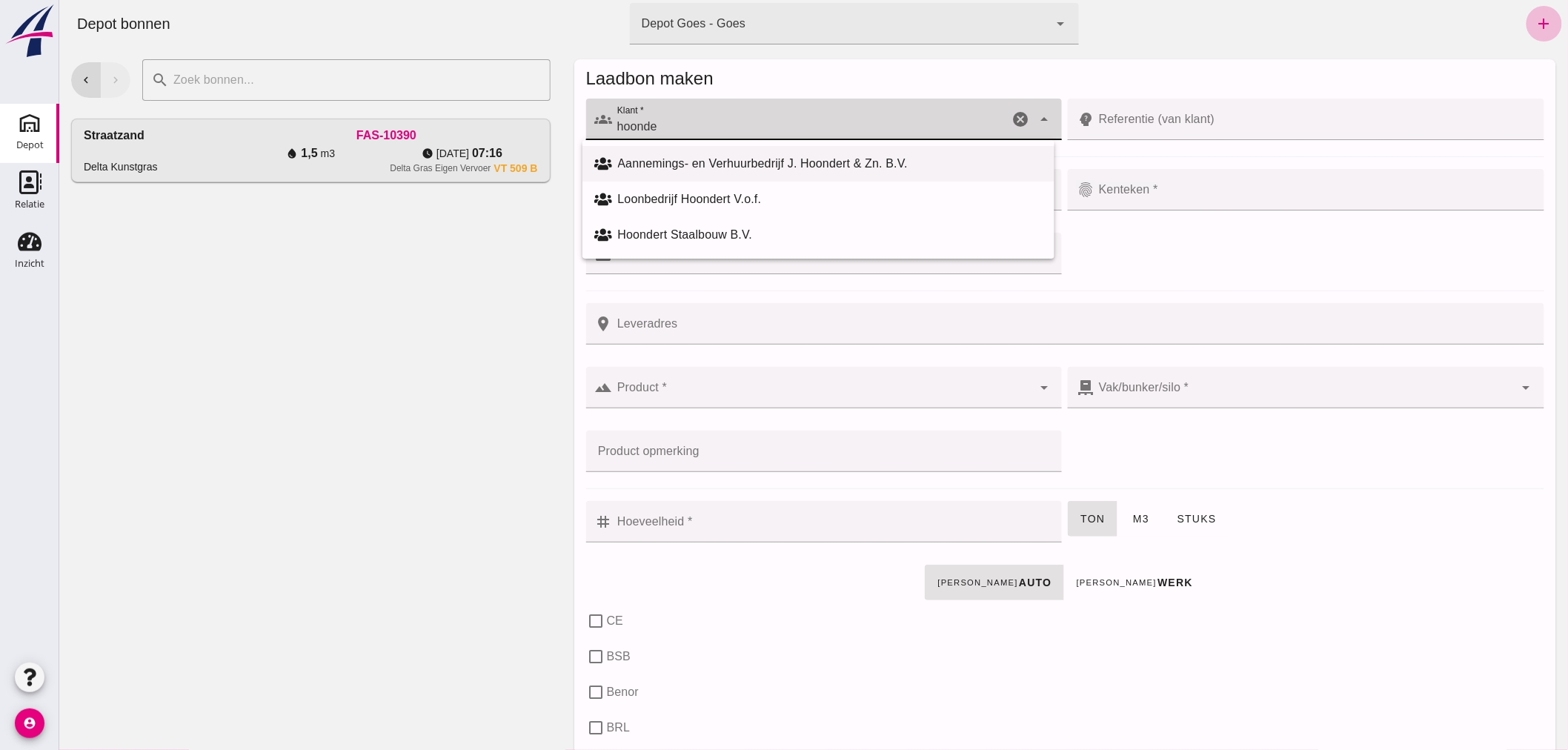
click at [697, 159] on div "Aannemings- en Verhuurbedrijf J. Hoondert & Zn. B.V." at bounding box center [830, 164] width 425 height 18
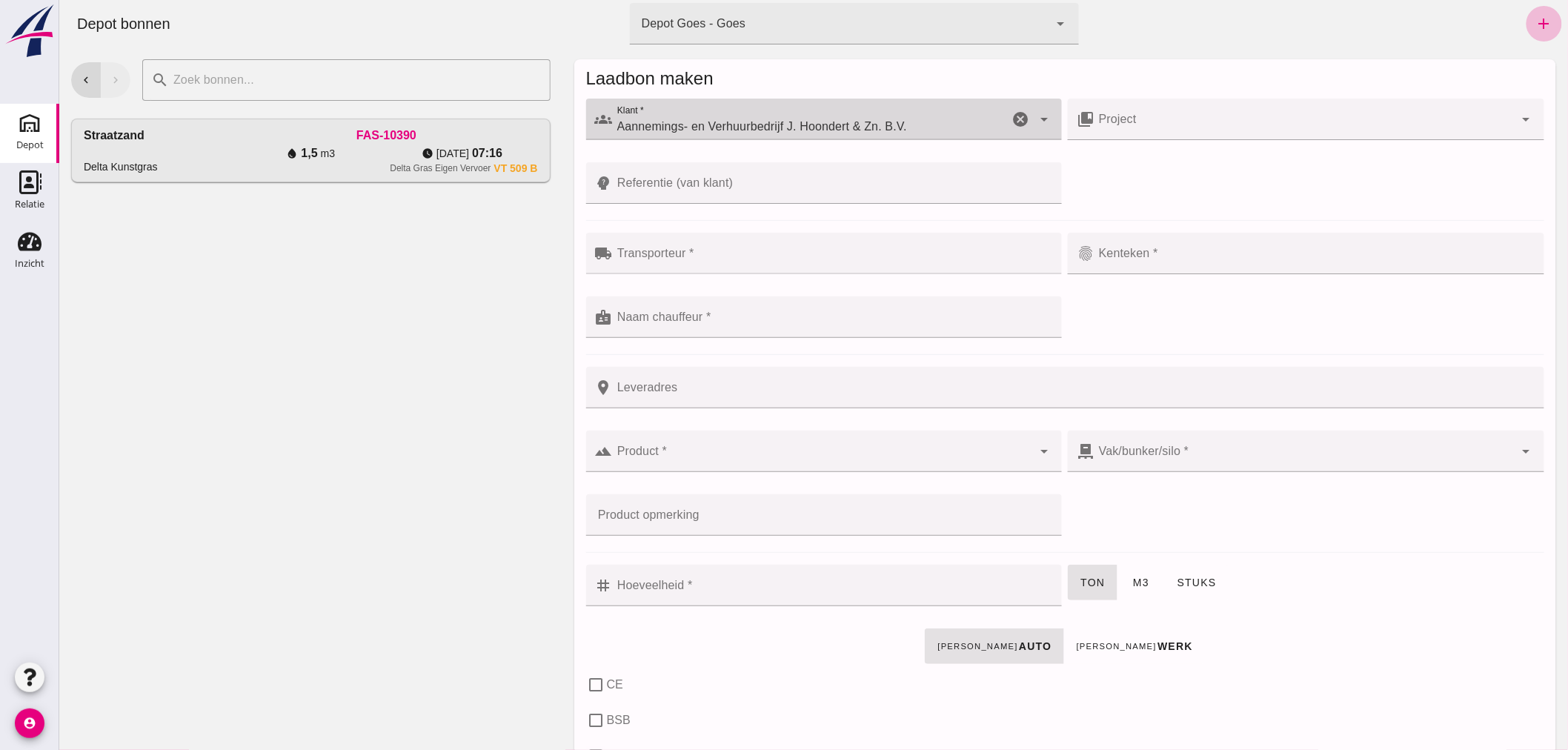
type input "Aannemings- en Verhuurbedrijf J. Hoondert & Zn. B.V."
click at [708, 256] on input "Transporteur *" at bounding box center [832, 260] width 441 height 18
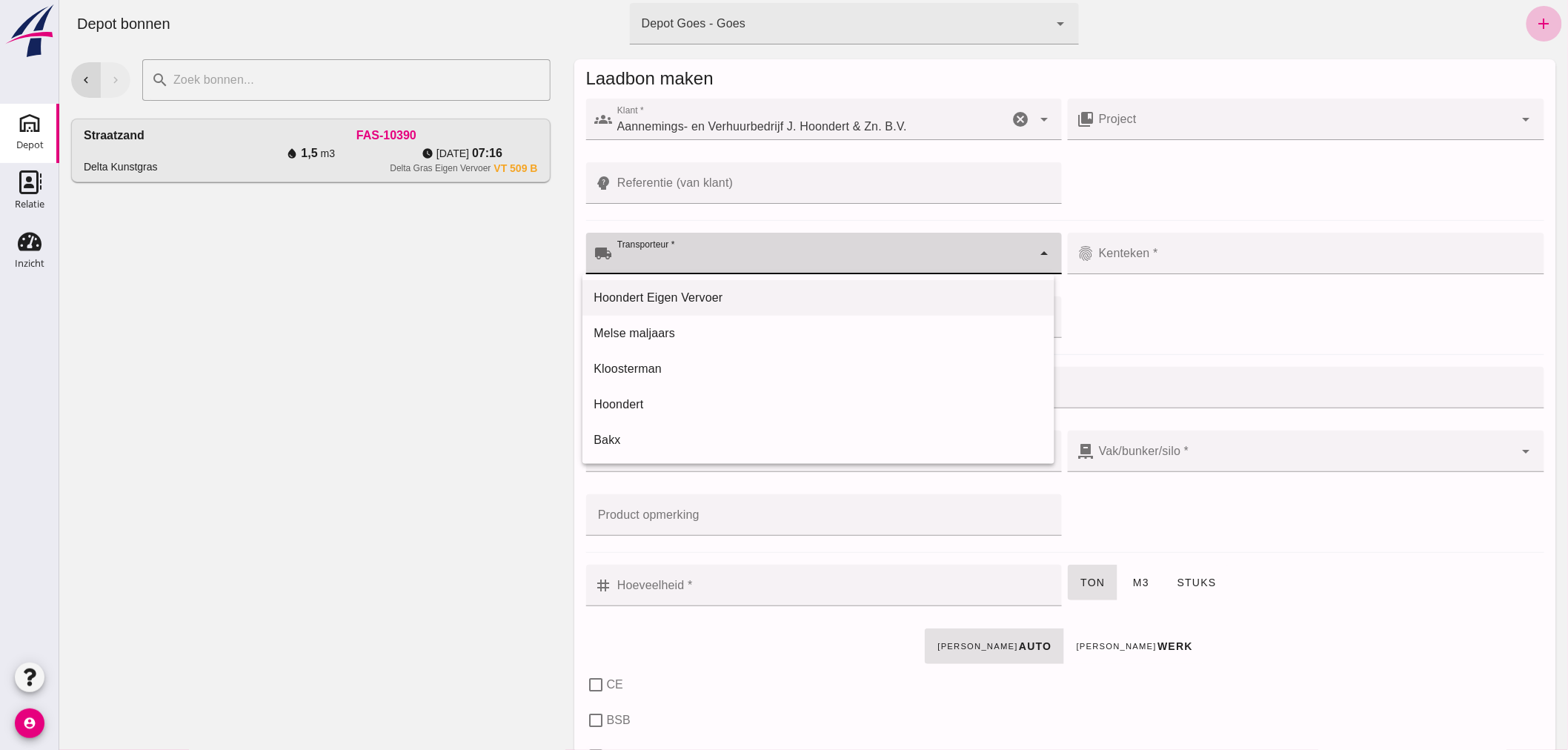
click at [696, 296] on div "Hoondert Eigen Vervoer" at bounding box center [817, 298] width 448 height 18
type input "Hoondert Eigen Vervoer"
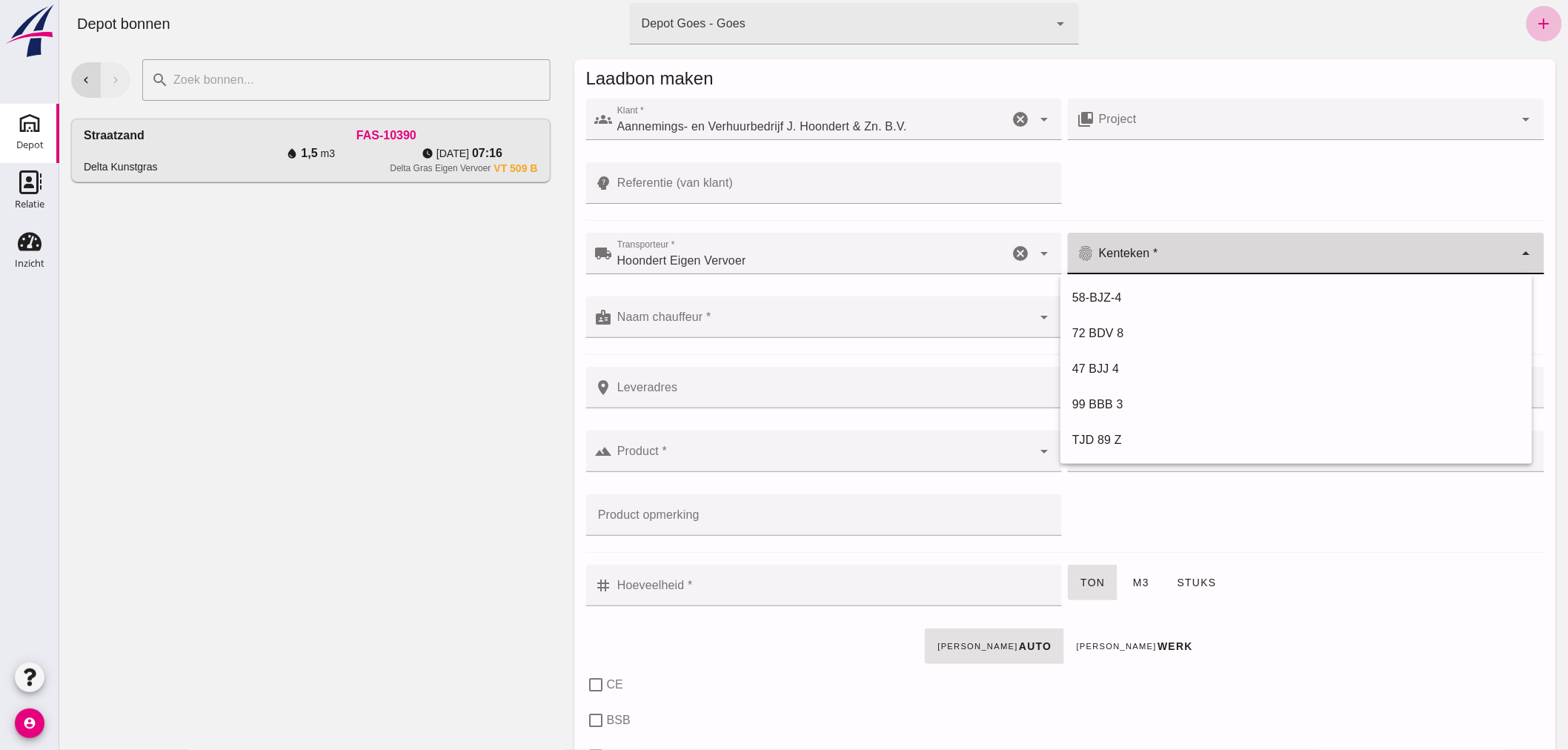
click at [1159, 253] on input "Kenteken *" at bounding box center [1304, 260] width 420 height 18
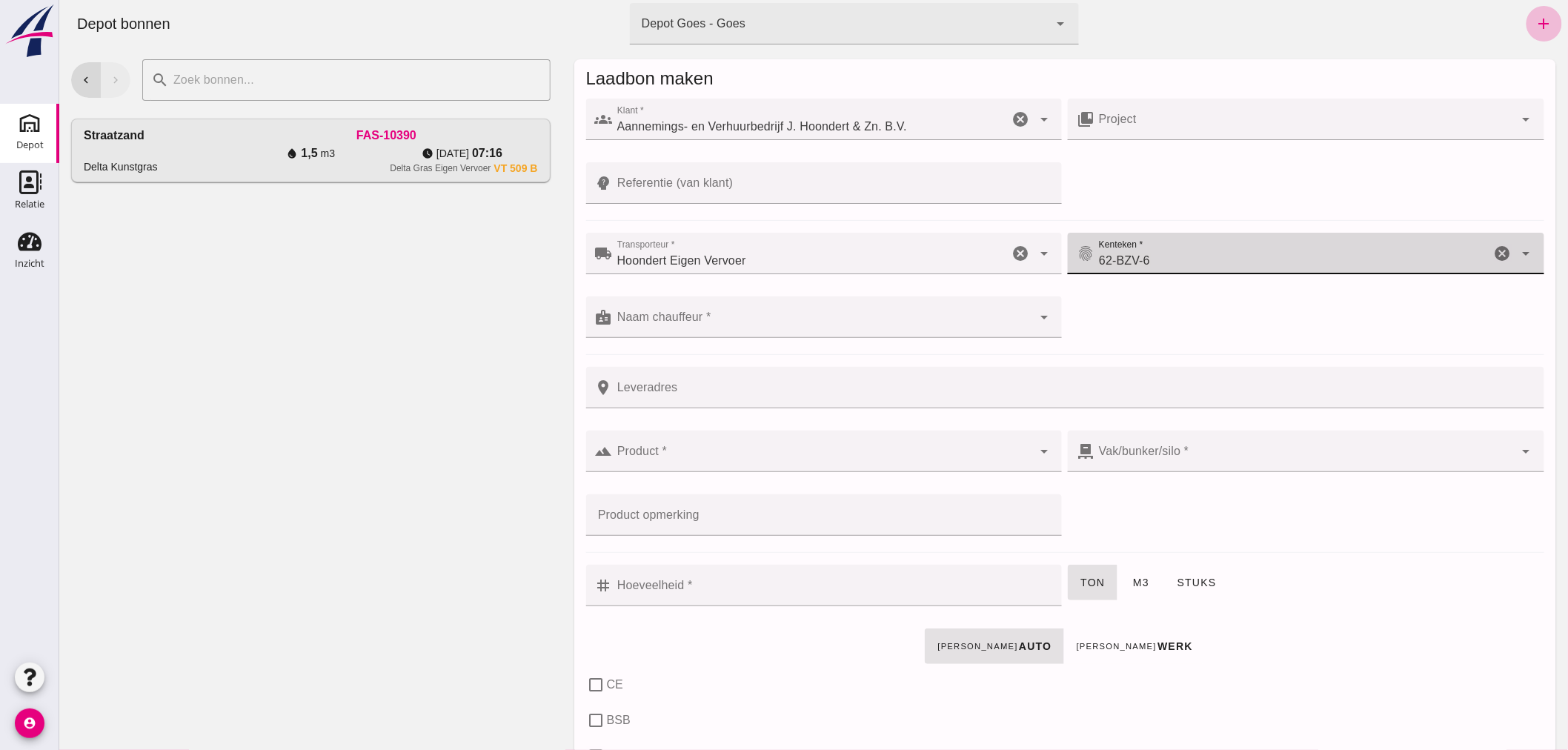
type input "62-BZV-6"
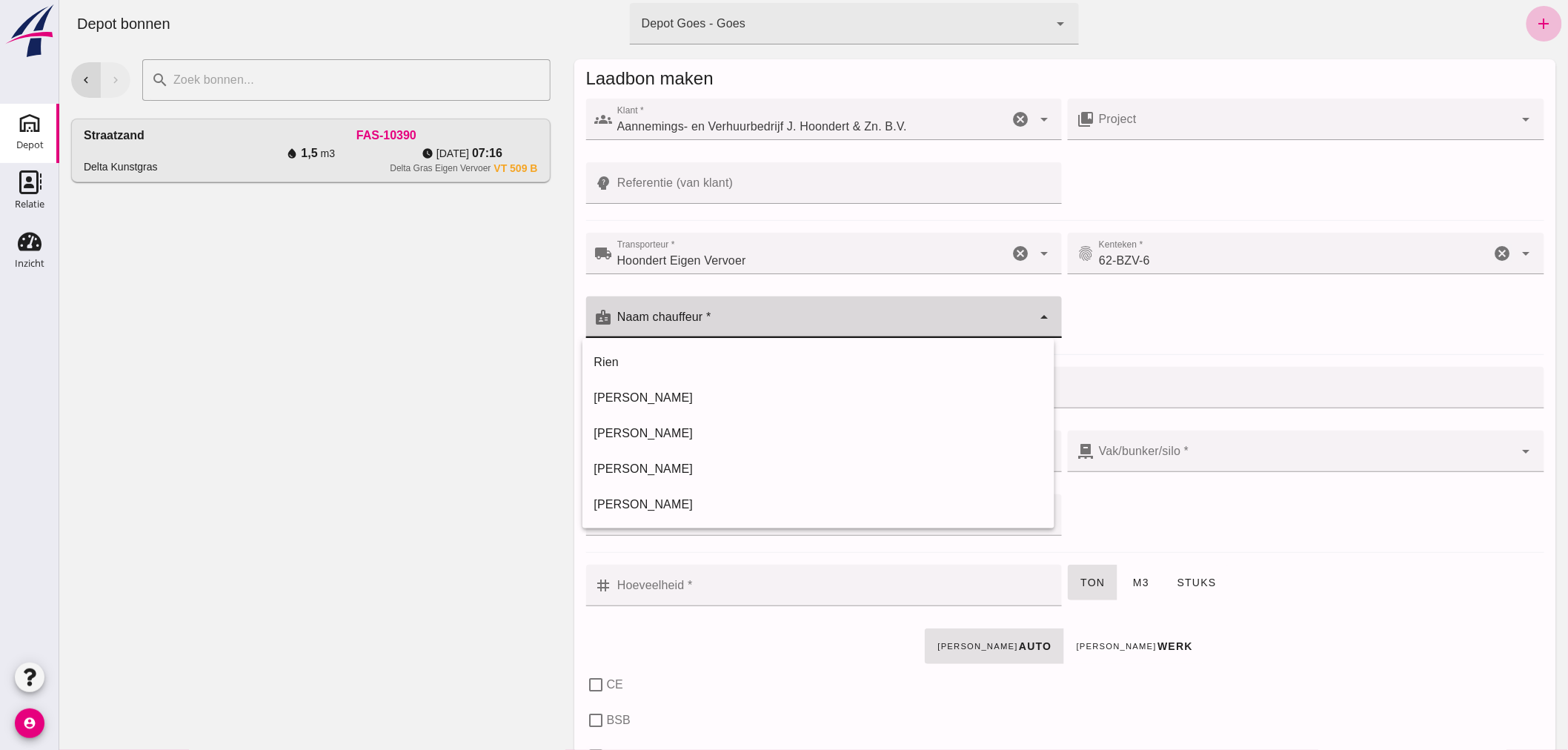
click at [908, 313] on div at bounding box center [822, 317] width 420 height 42
click at [696, 395] on div "[PERSON_NAME]" at bounding box center [817, 398] width 448 height 18
type input "[PERSON_NAME]"
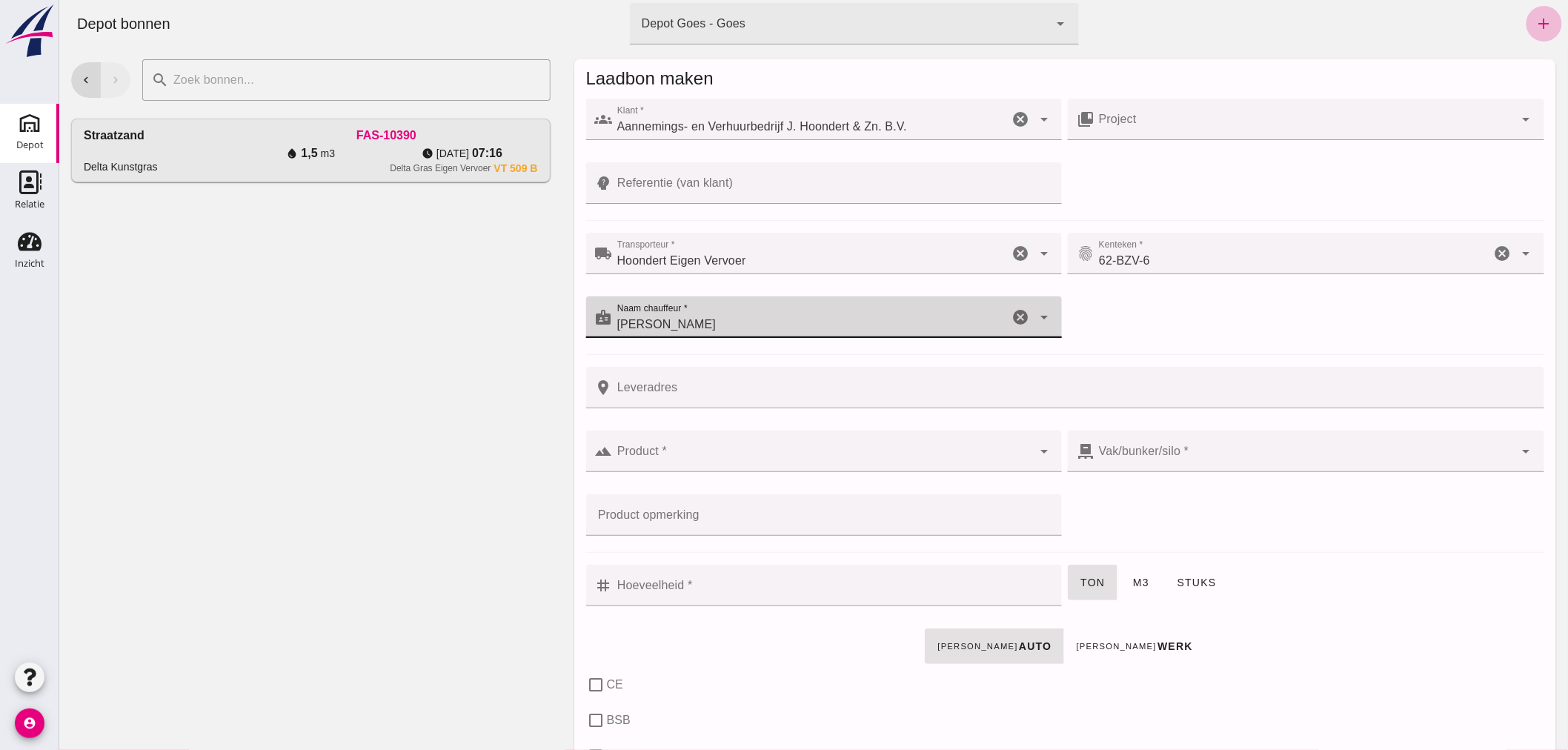
click at [722, 389] on input "Leveradres" at bounding box center [1073, 387] width 923 height 42
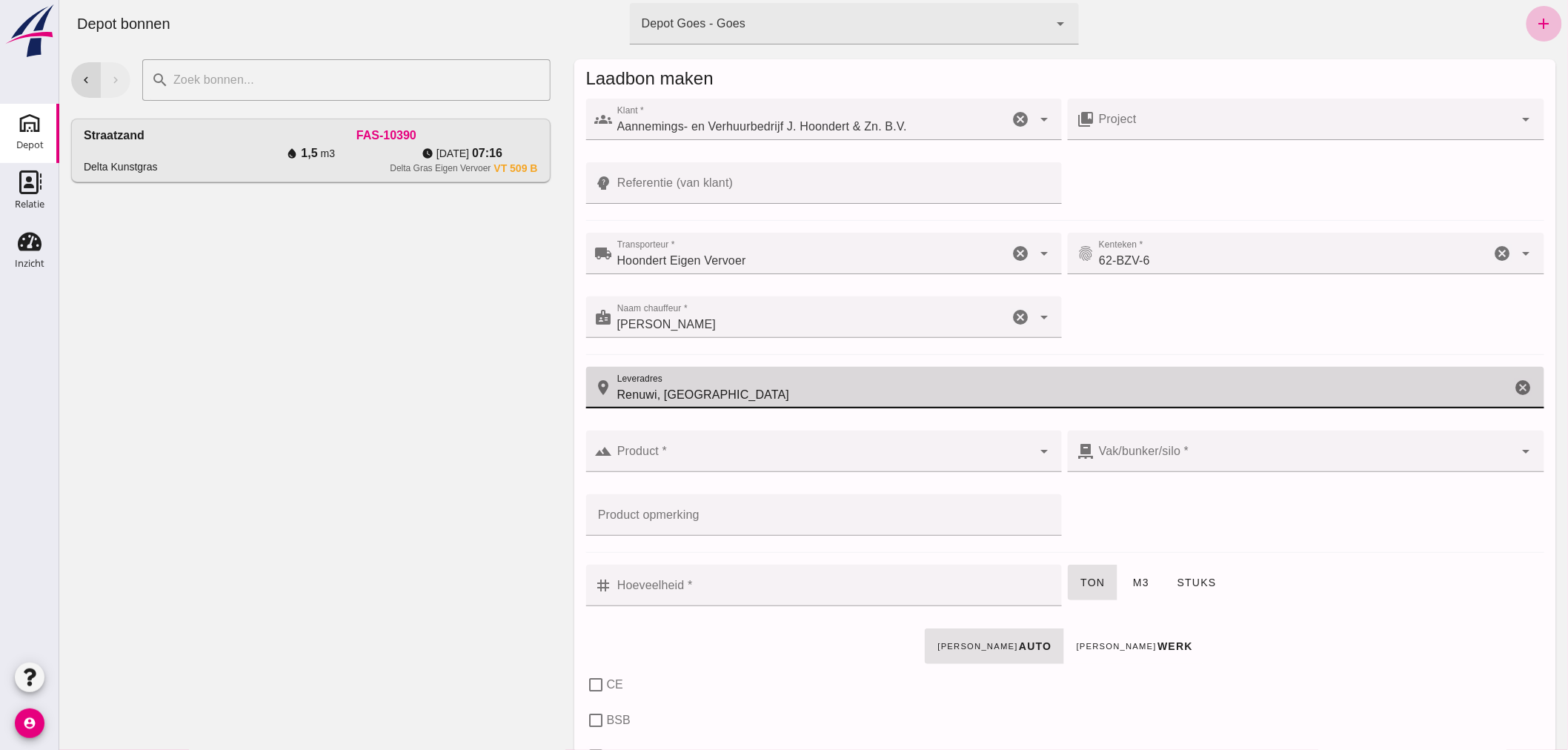
type input "Renuwi, [GEOGRAPHIC_DATA]"
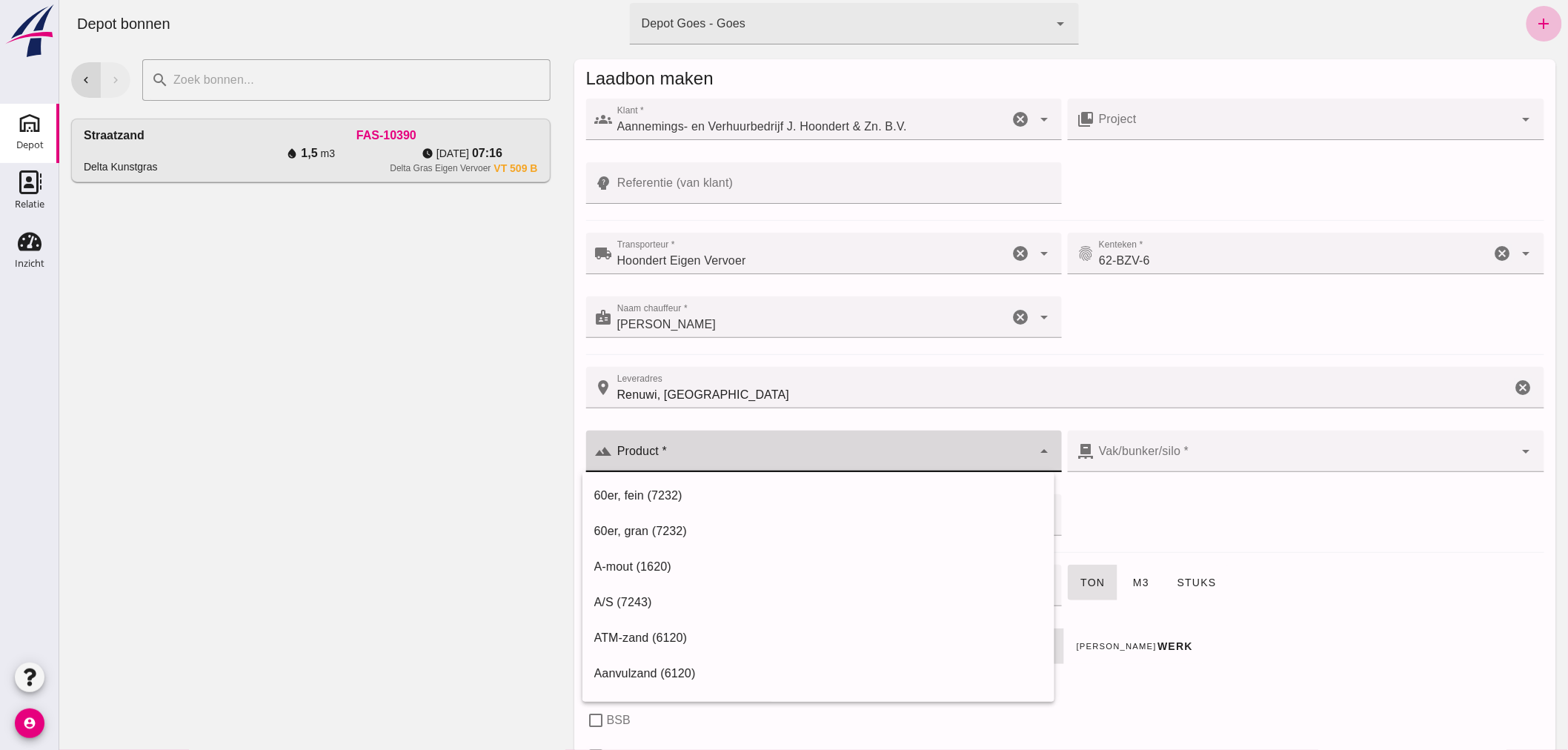
click at [720, 462] on input "Product *" at bounding box center [822, 458] width 420 height 18
click at [669, 665] on div "Brekerzand (6120)" at bounding box center [817, 673] width 448 height 18
type input "Brekerzand (6120)"
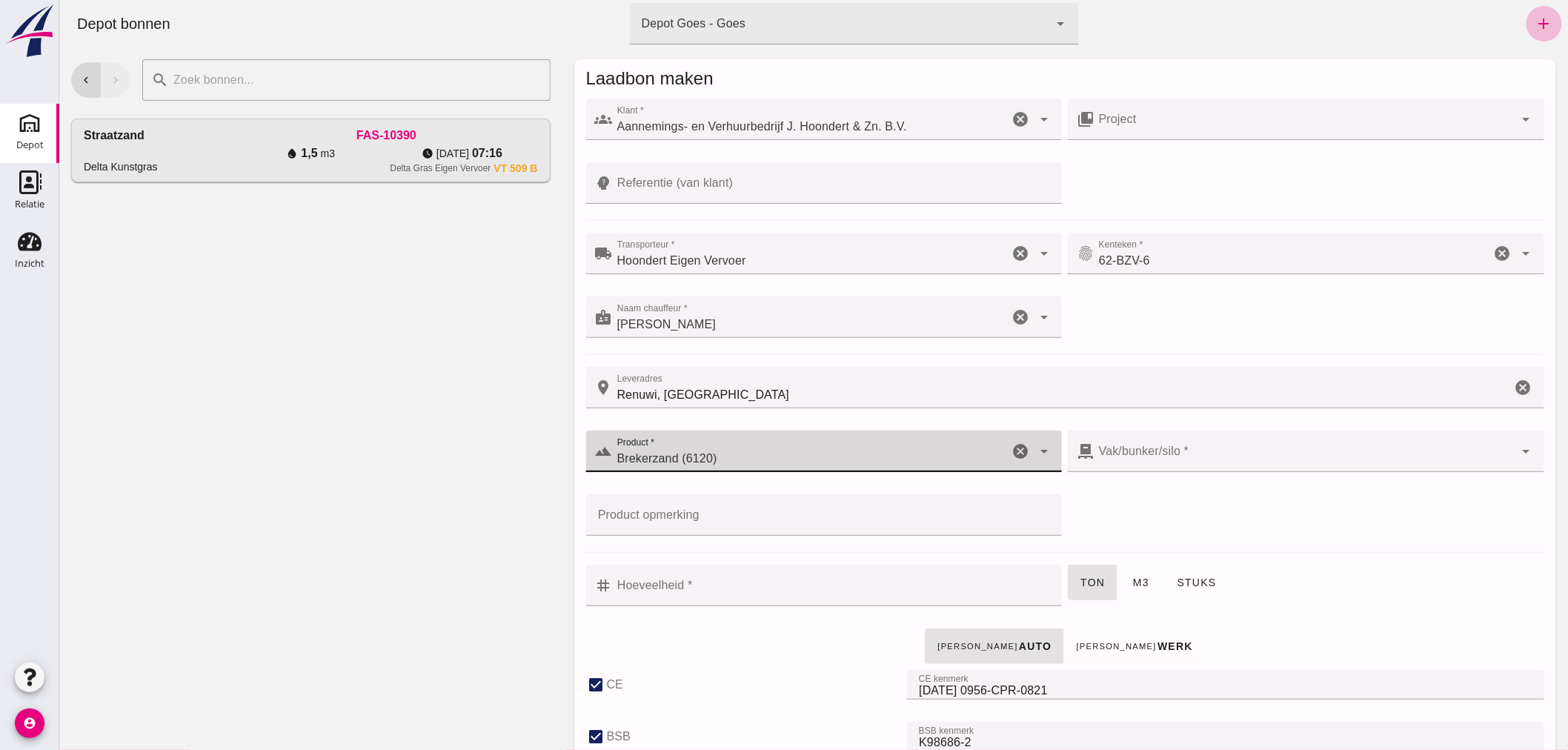
type input "300"
checkbox input "true"
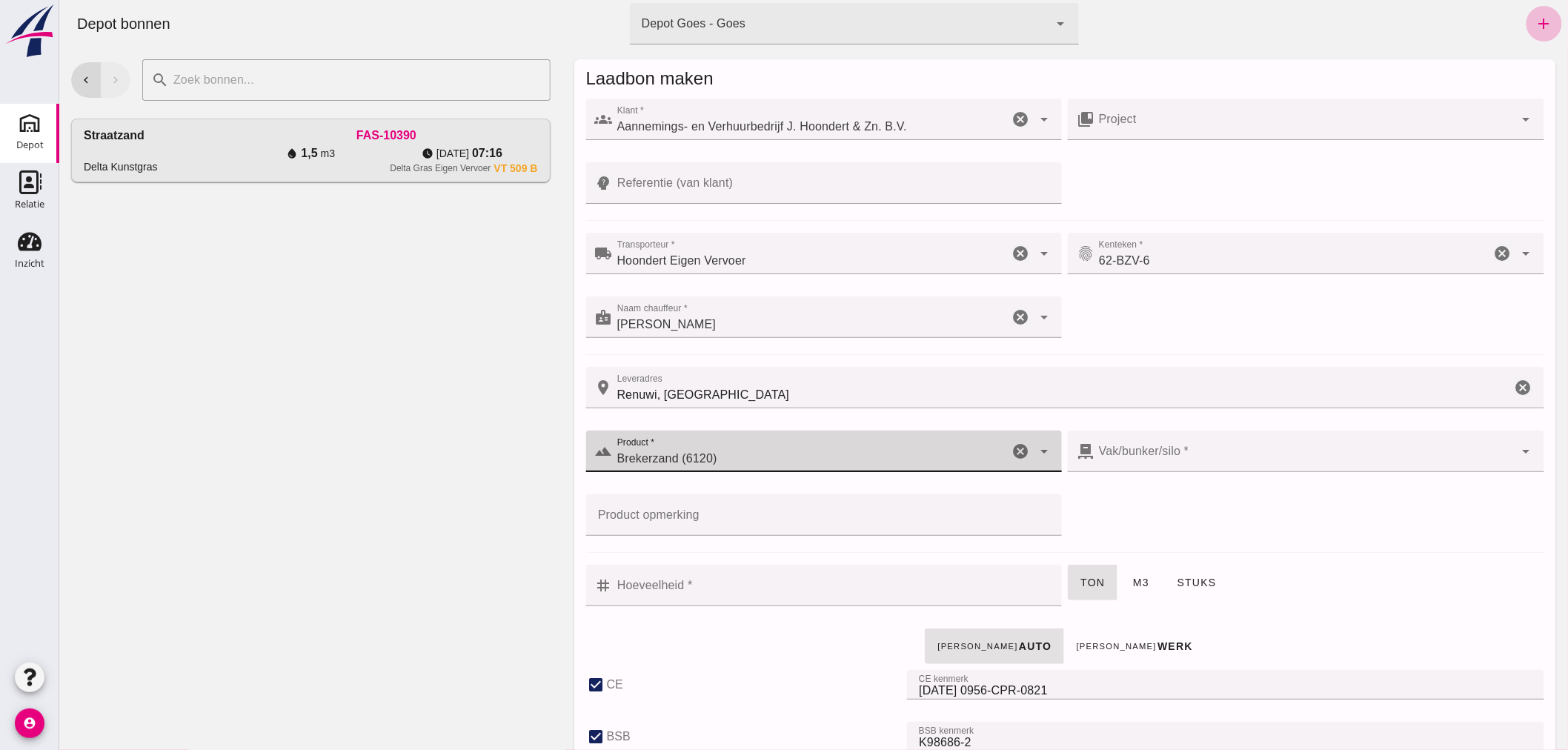
checkbox input "true"
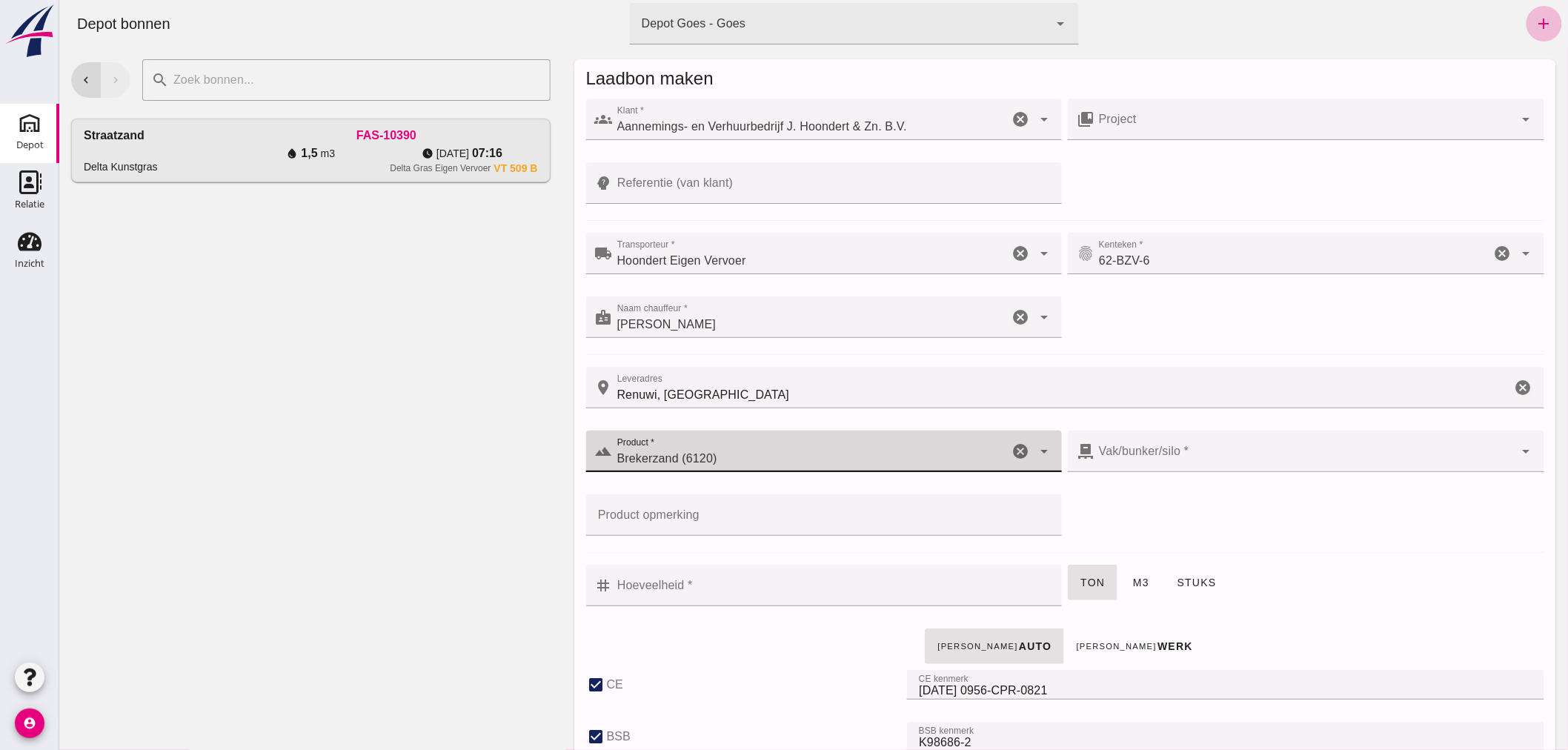
checkbox input "true"
type input "Brekerzand (6120)"
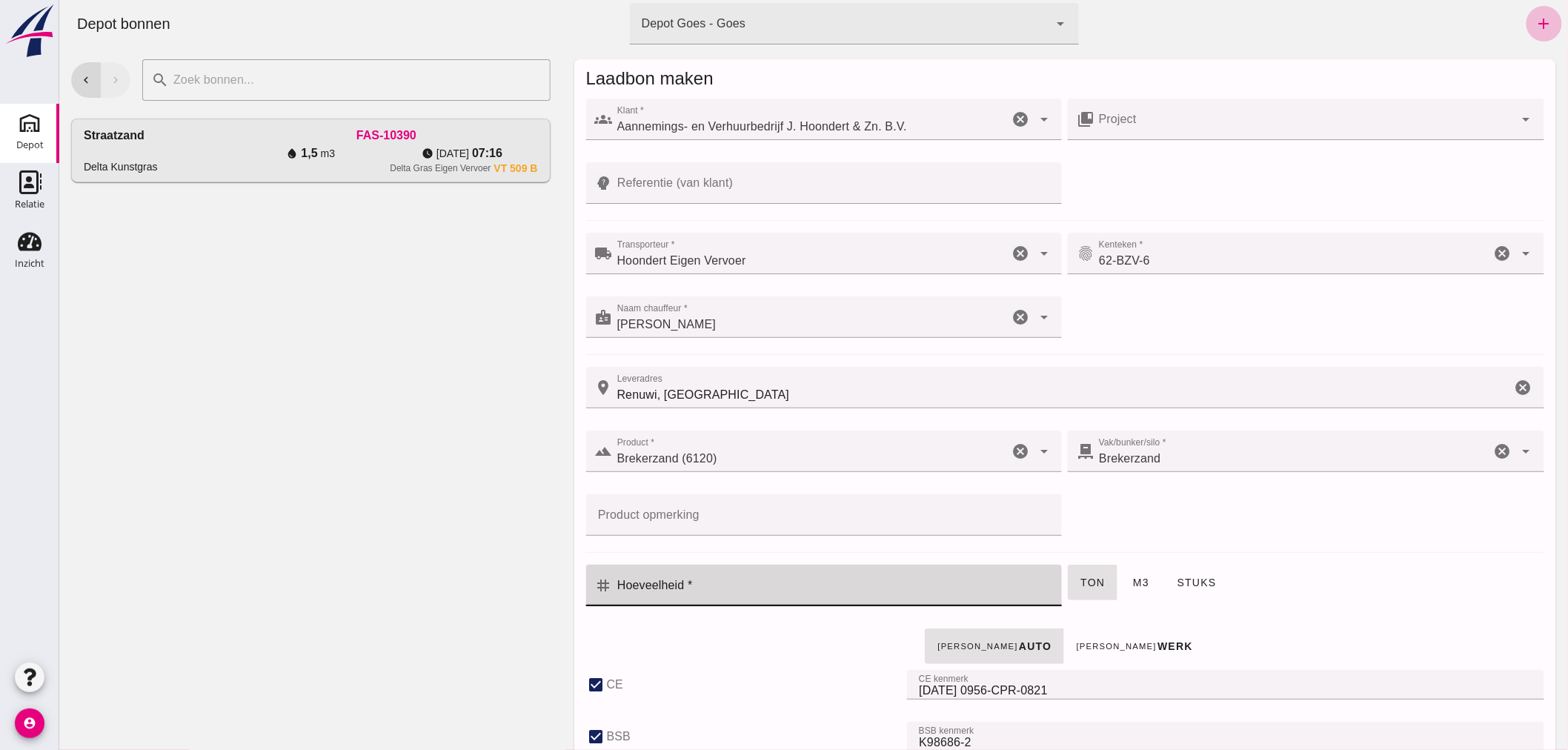
click at [904, 573] on input "Hoeveelheid *" at bounding box center [832, 585] width 441 height 42
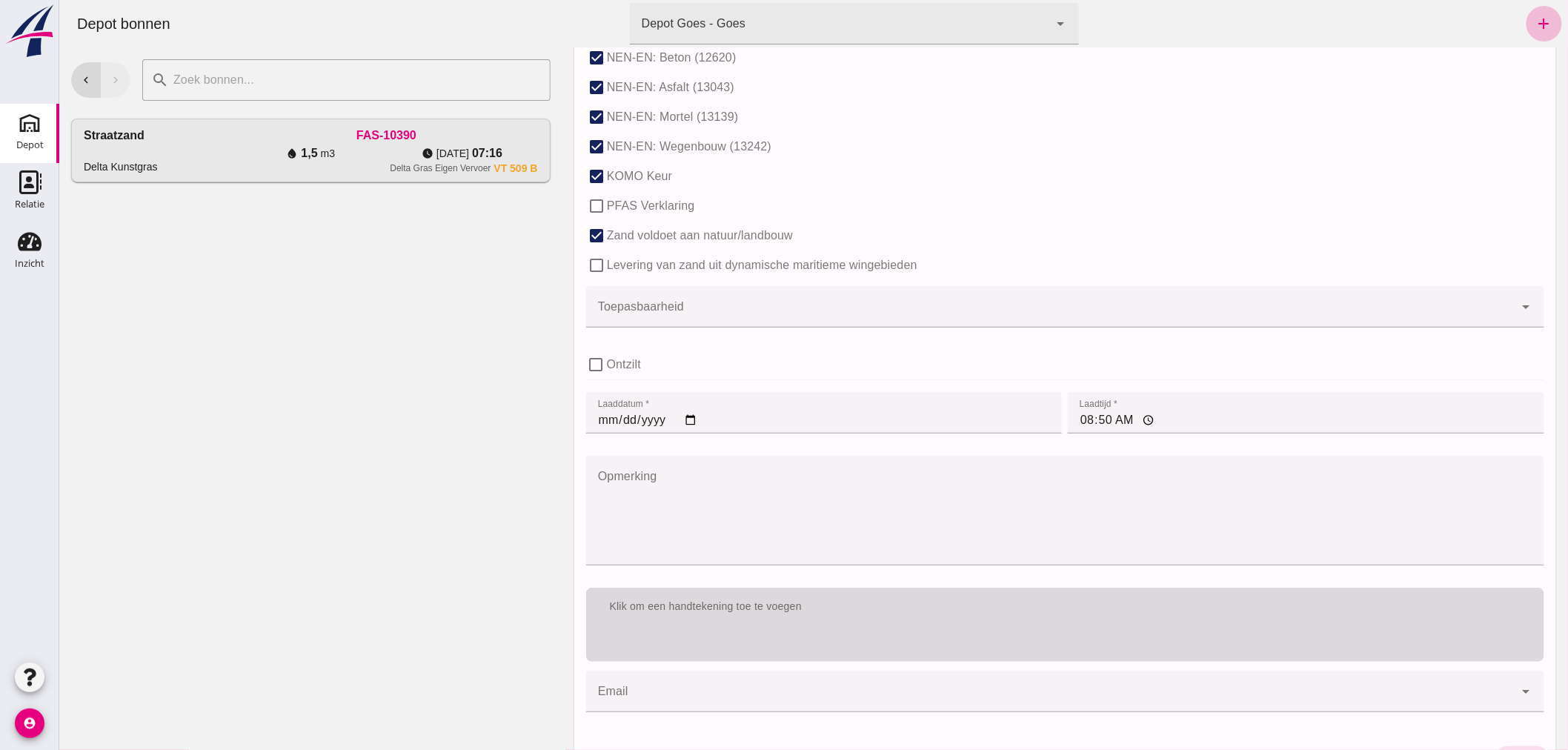
scroll to position [910, 0]
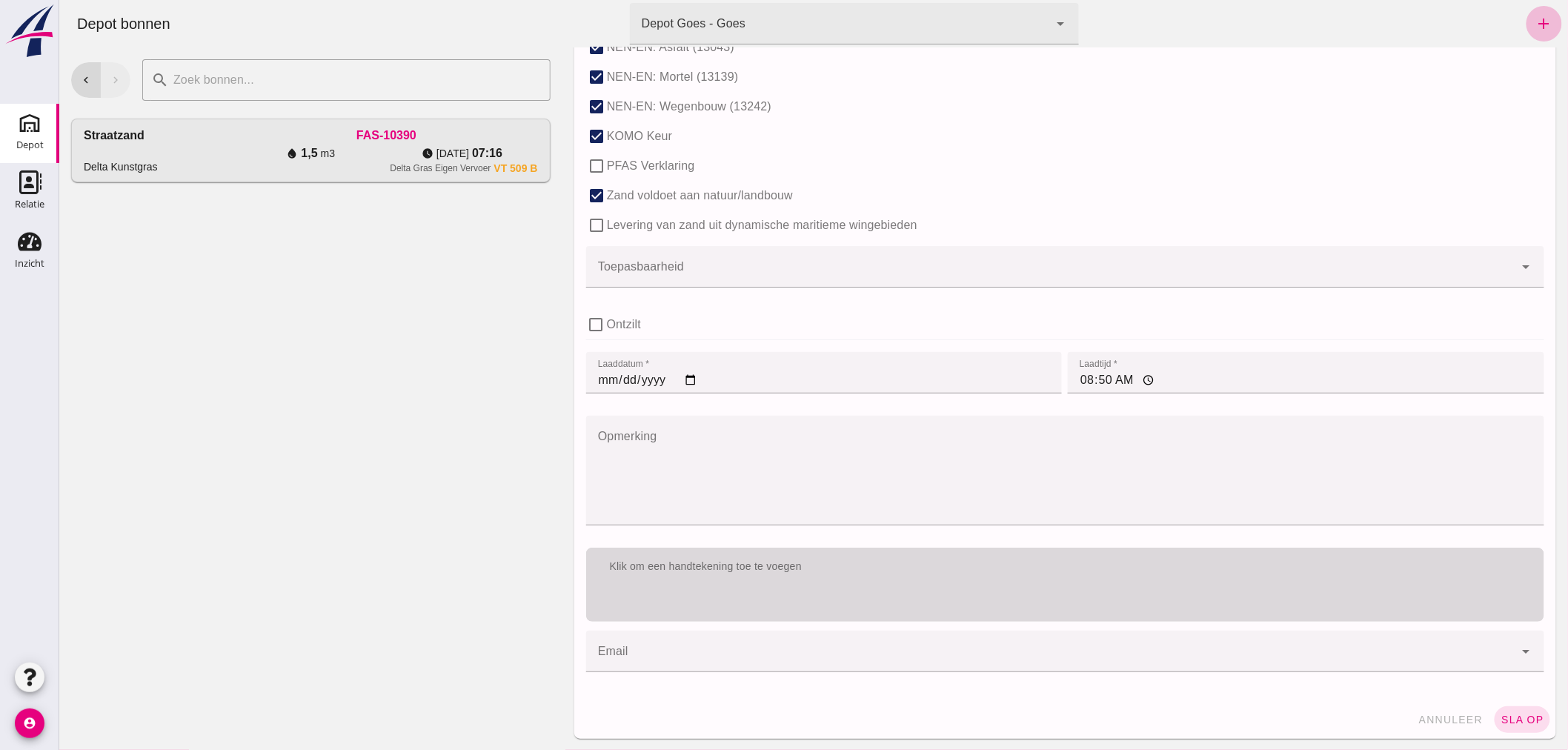
type input "2.4"
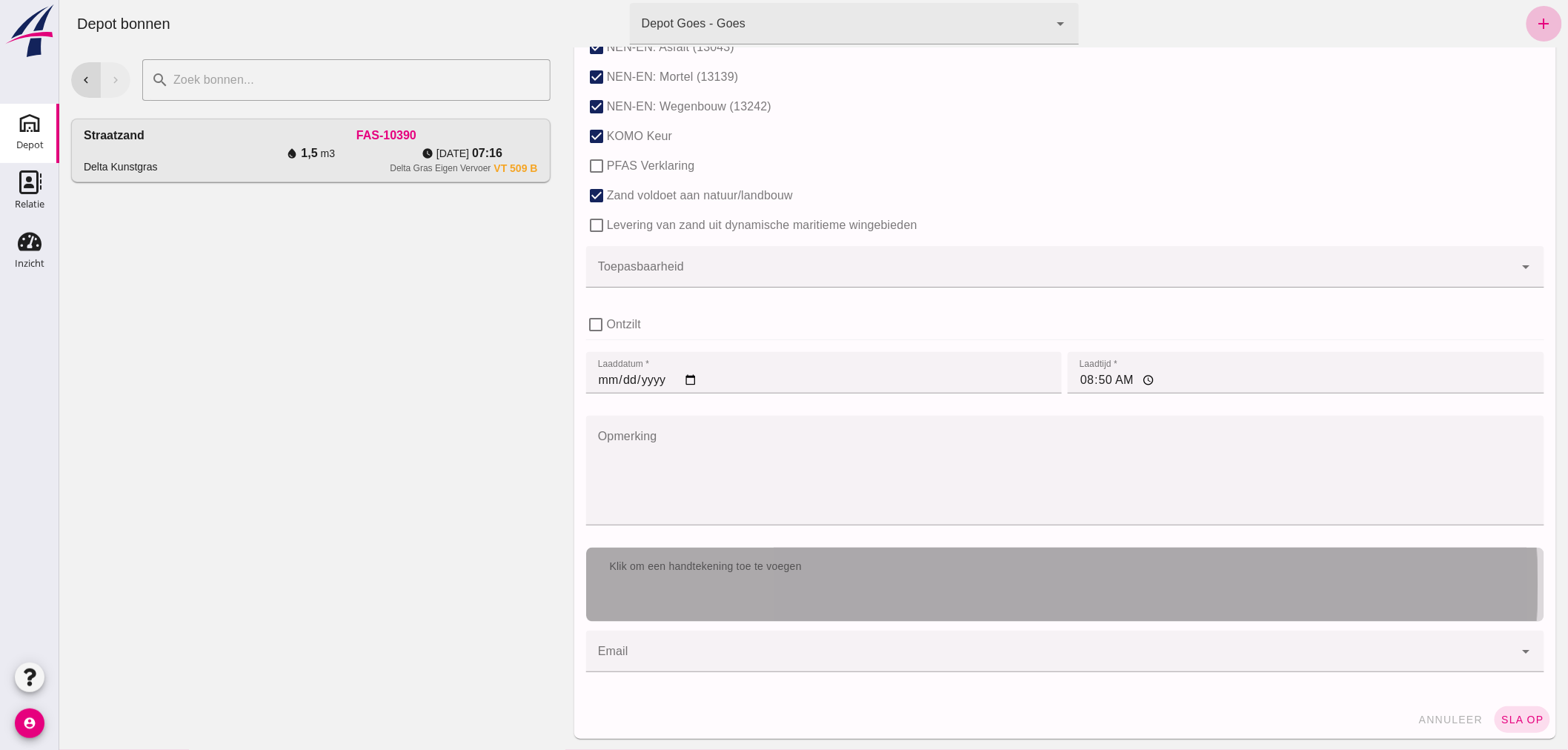
click at [982, 566] on div "Klik om een handtekening toe te voegen" at bounding box center [1065, 566] width 935 height 15
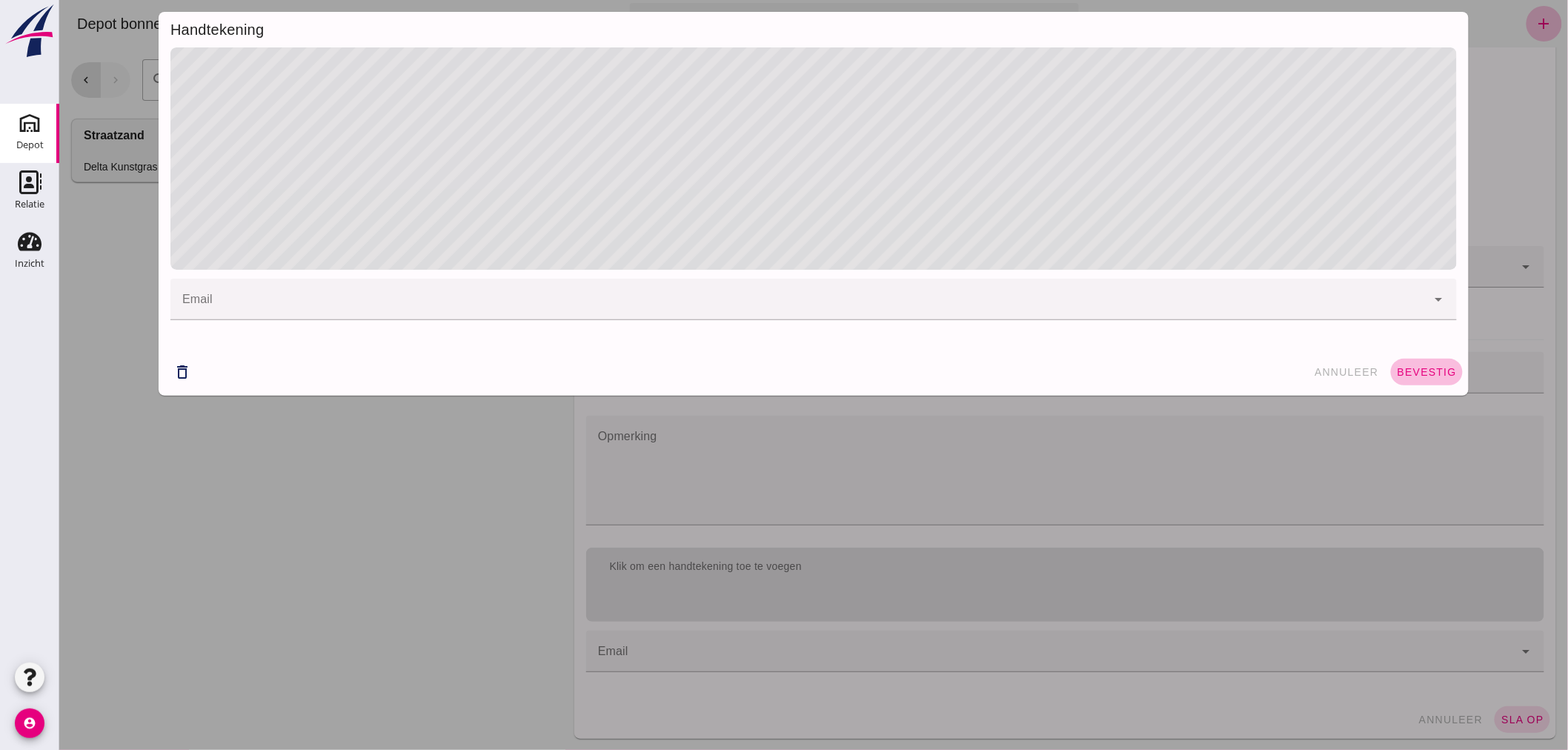
click at [1403, 362] on button "bevestig" at bounding box center [1426, 371] width 72 height 26
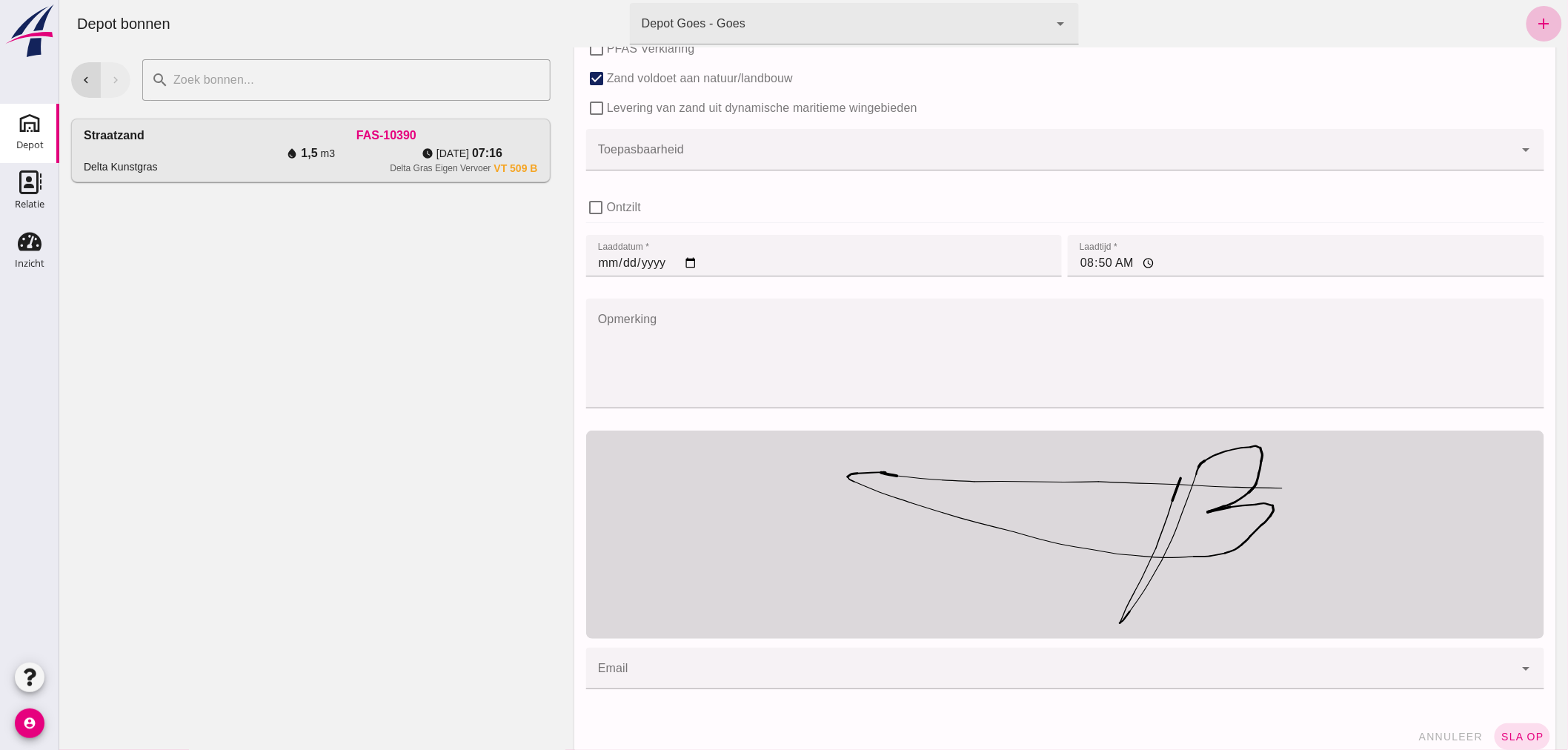
scroll to position [1045, 0]
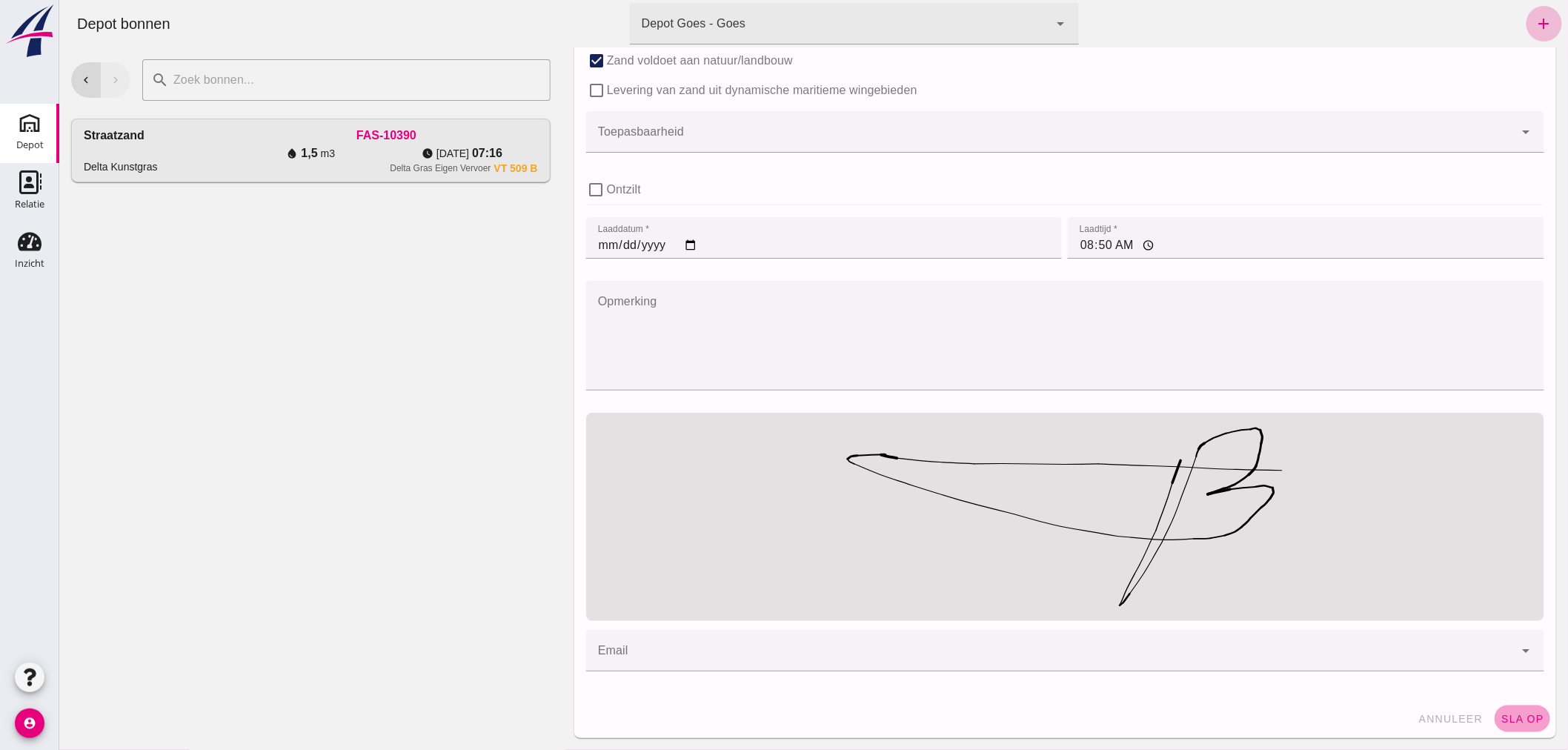
click at [1511, 715] on span "sla op" at bounding box center [1522, 718] width 44 height 12
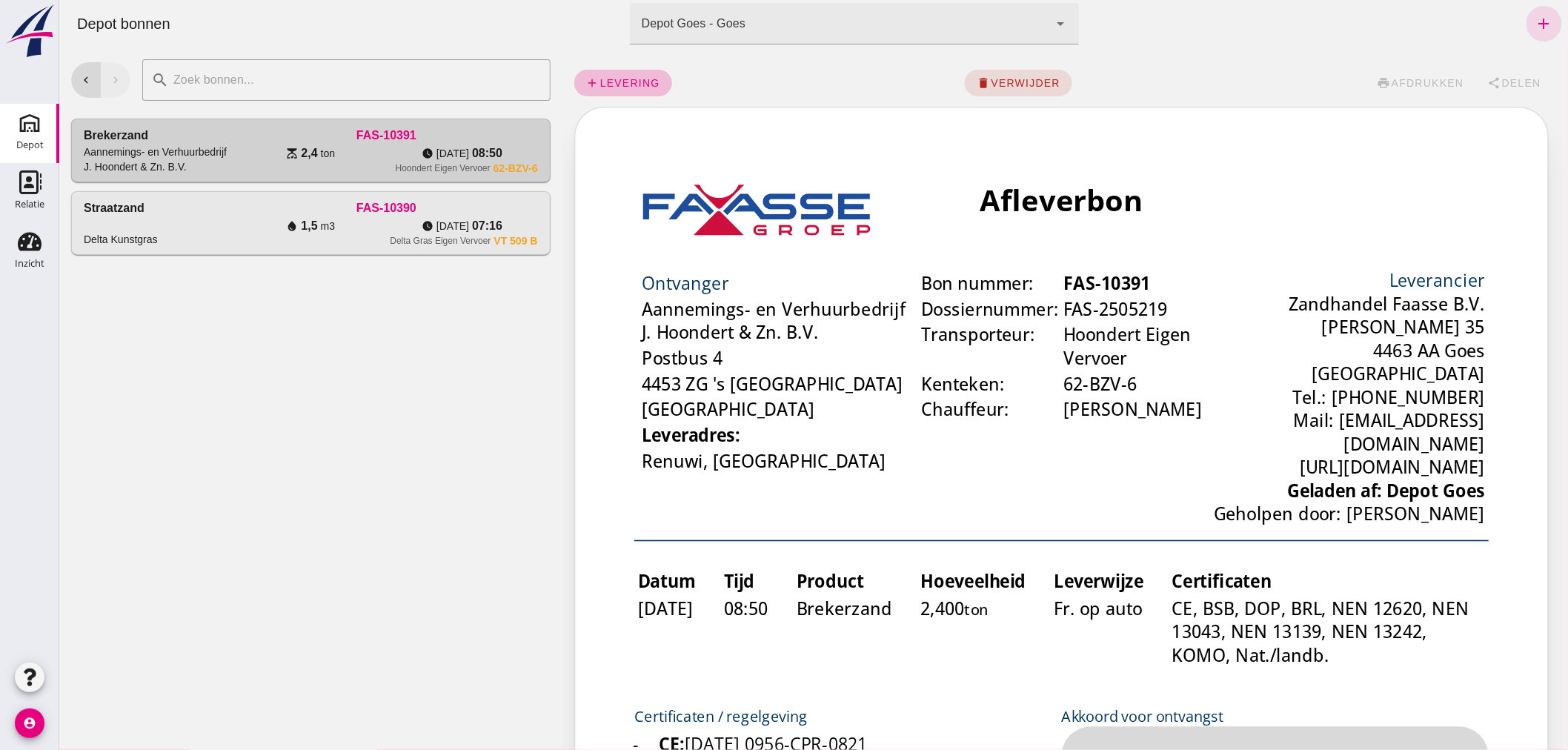
scroll to position [0, 0]
